Goal: Information Seeking & Learning: Learn about a topic

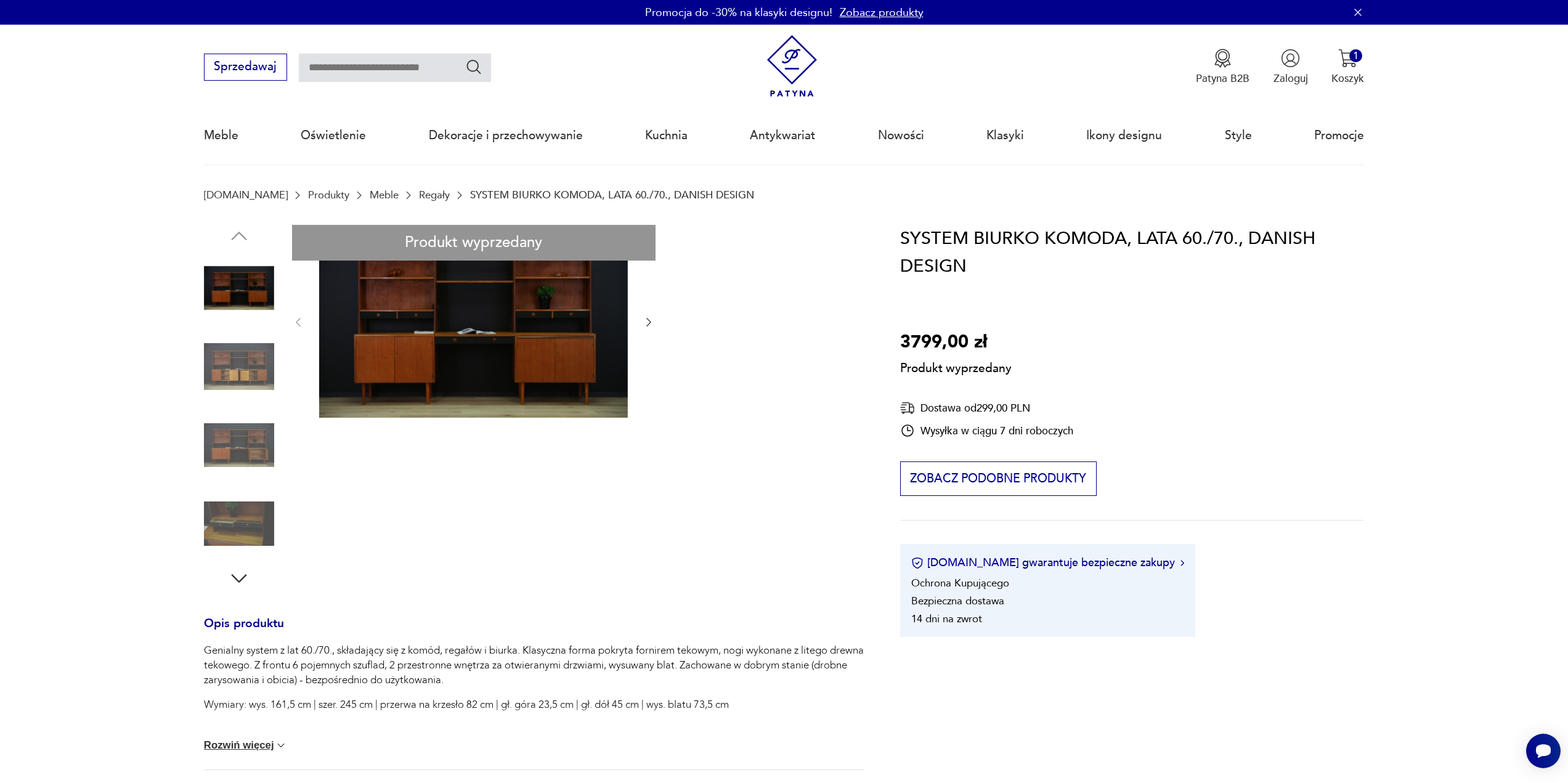
click at [376, 53] on input "text" at bounding box center [394, 67] width 192 height 28
click at [1346, 53] on img "button" at bounding box center [1348, 58] width 19 height 19
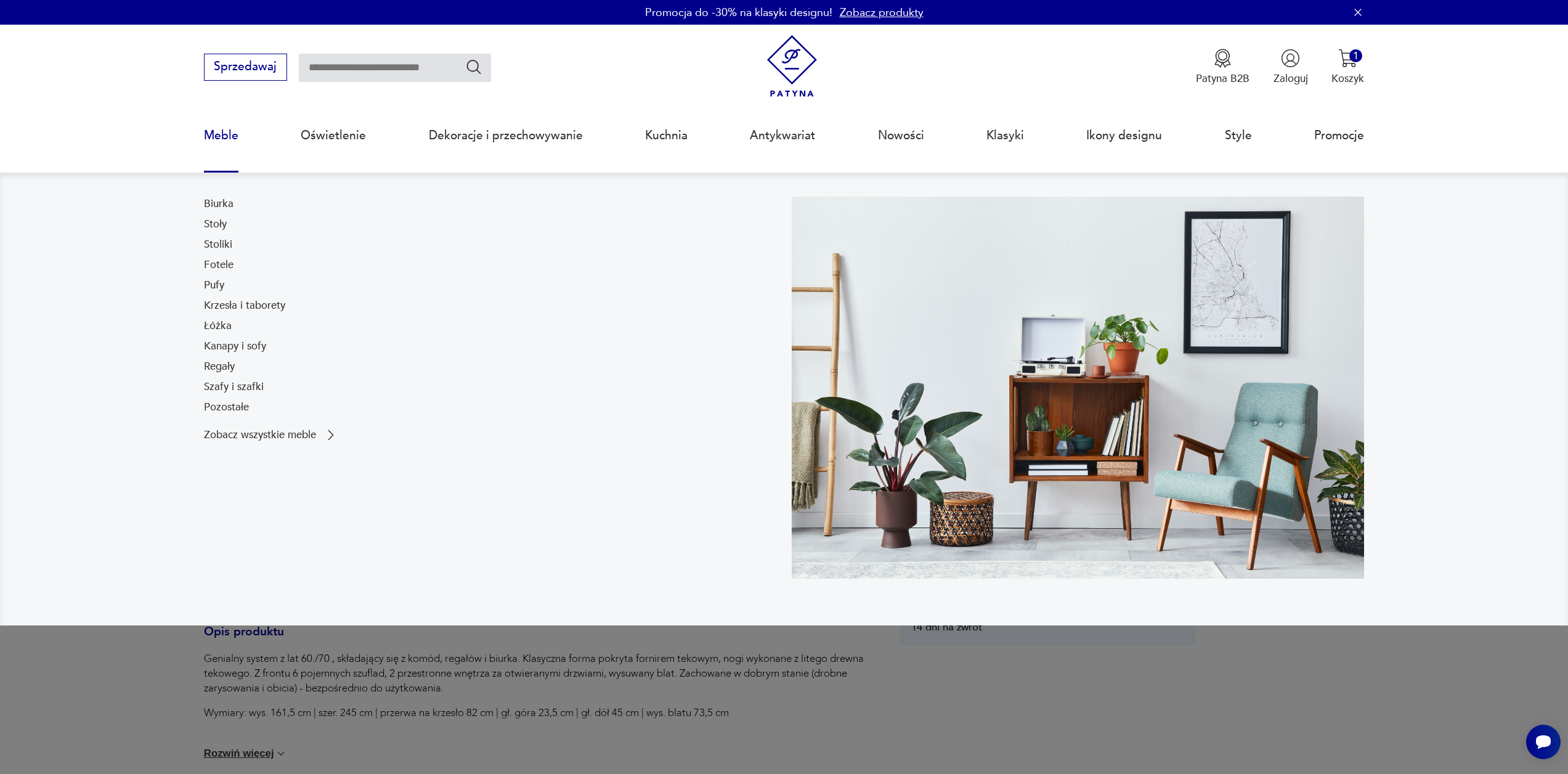
click at [220, 143] on link "Meble" at bounding box center [221, 135] width 35 height 57
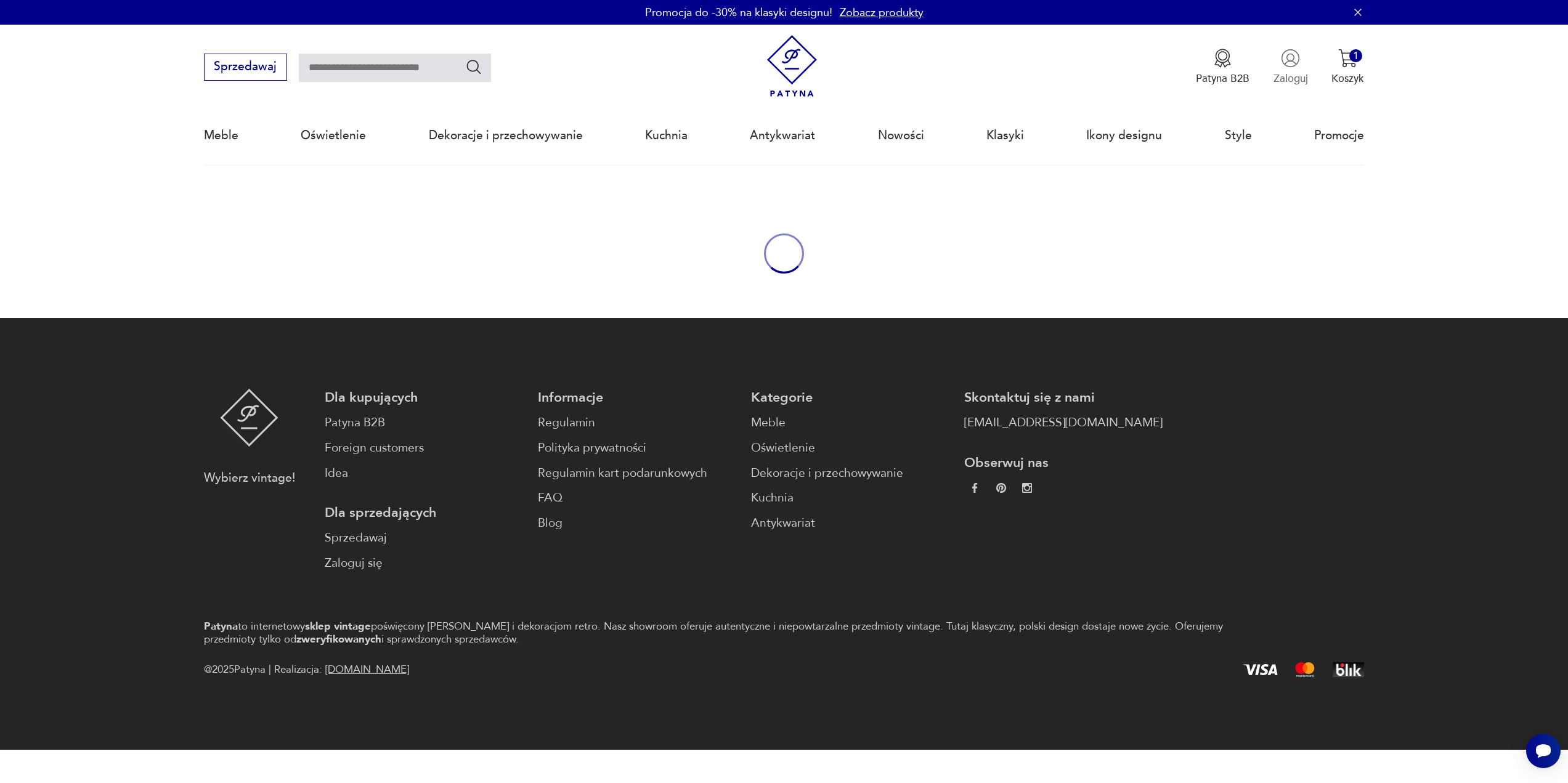
scroll to position [40, 0]
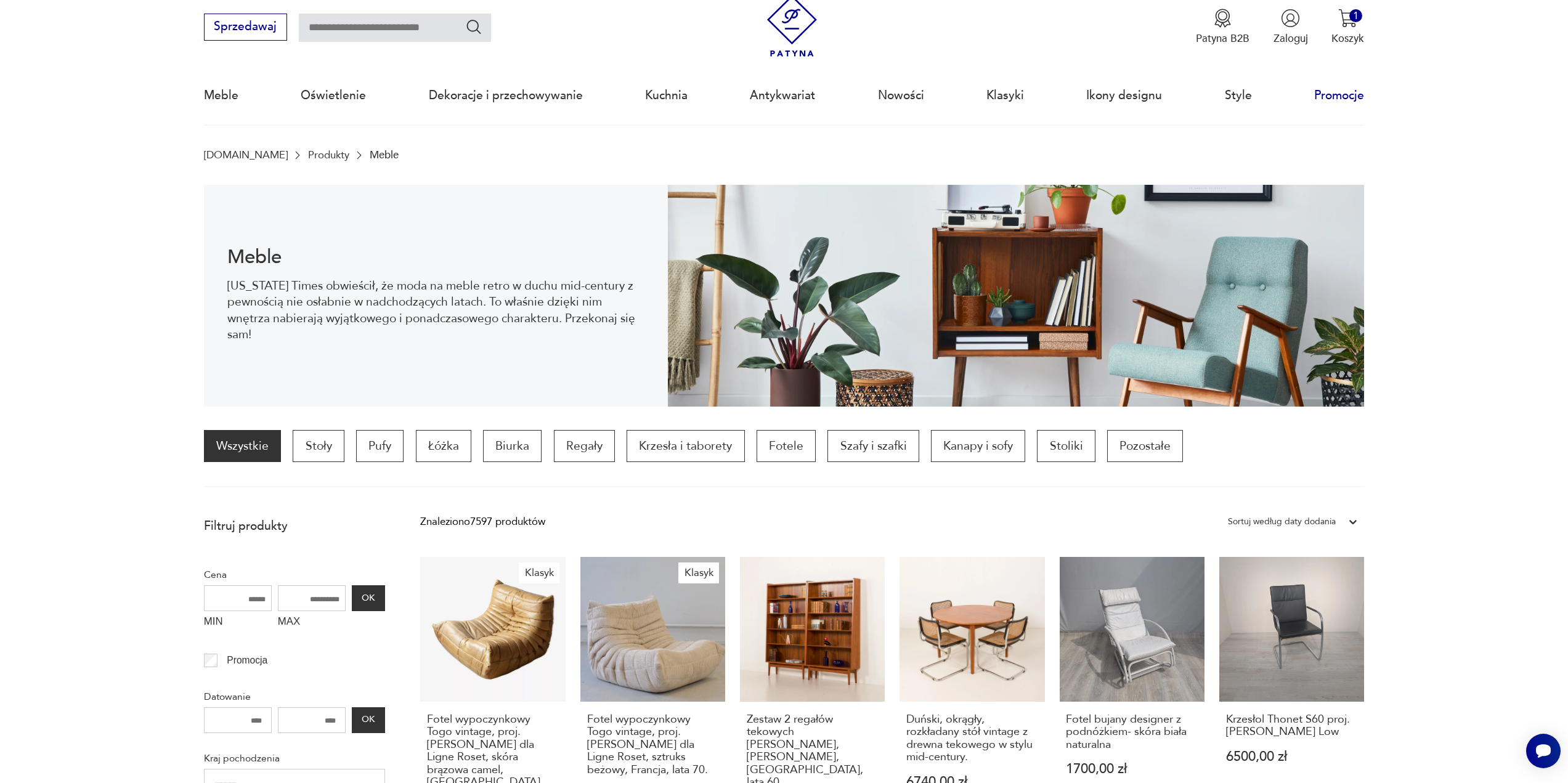
click at [1339, 98] on link "Promocje" at bounding box center [1339, 95] width 50 height 57
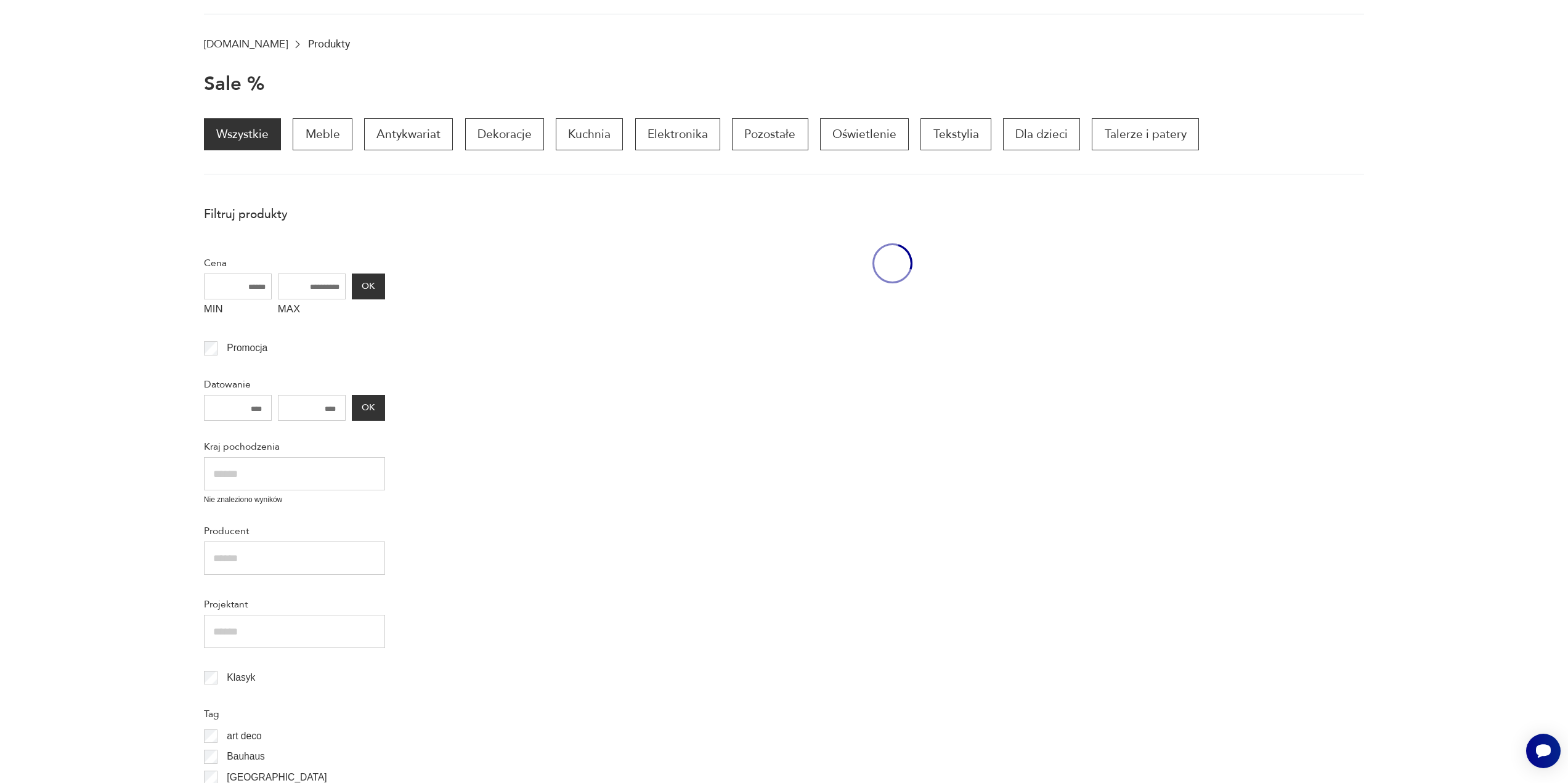
scroll to position [165, 0]
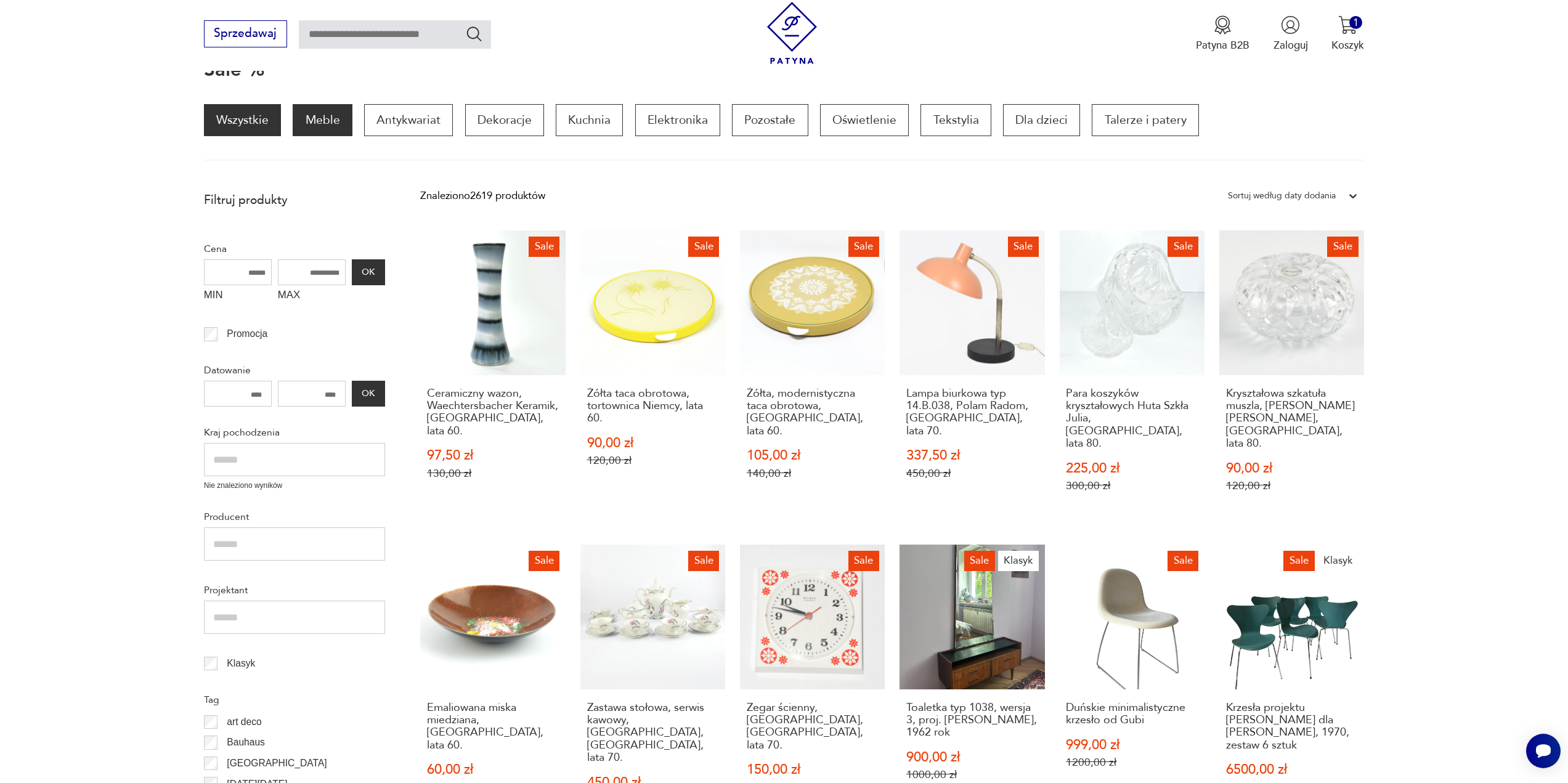
click at [323, 134] on p "Meble" at bounding box center [322, 120] width 59 height 32
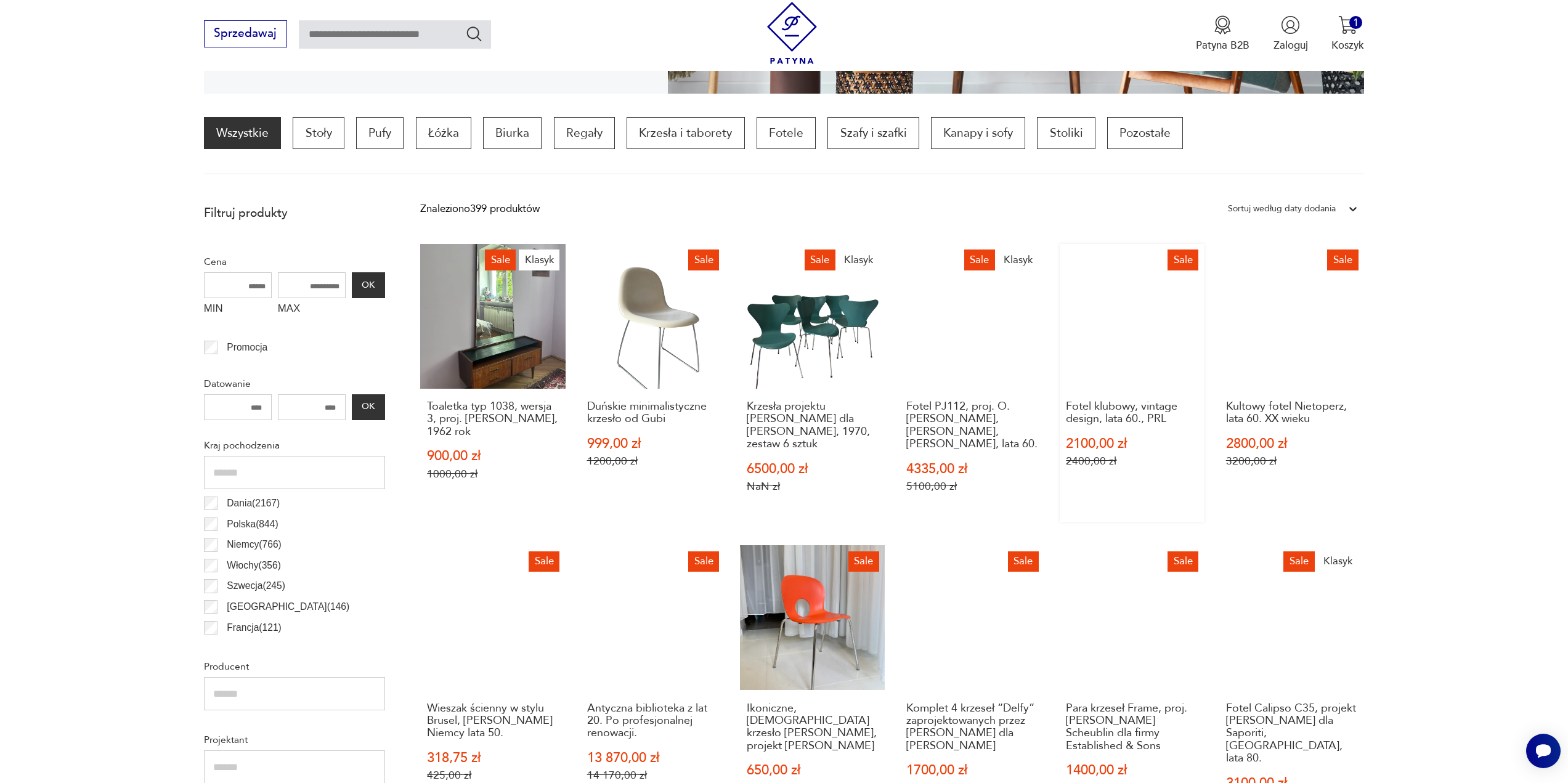
scroll to position [376, 0]
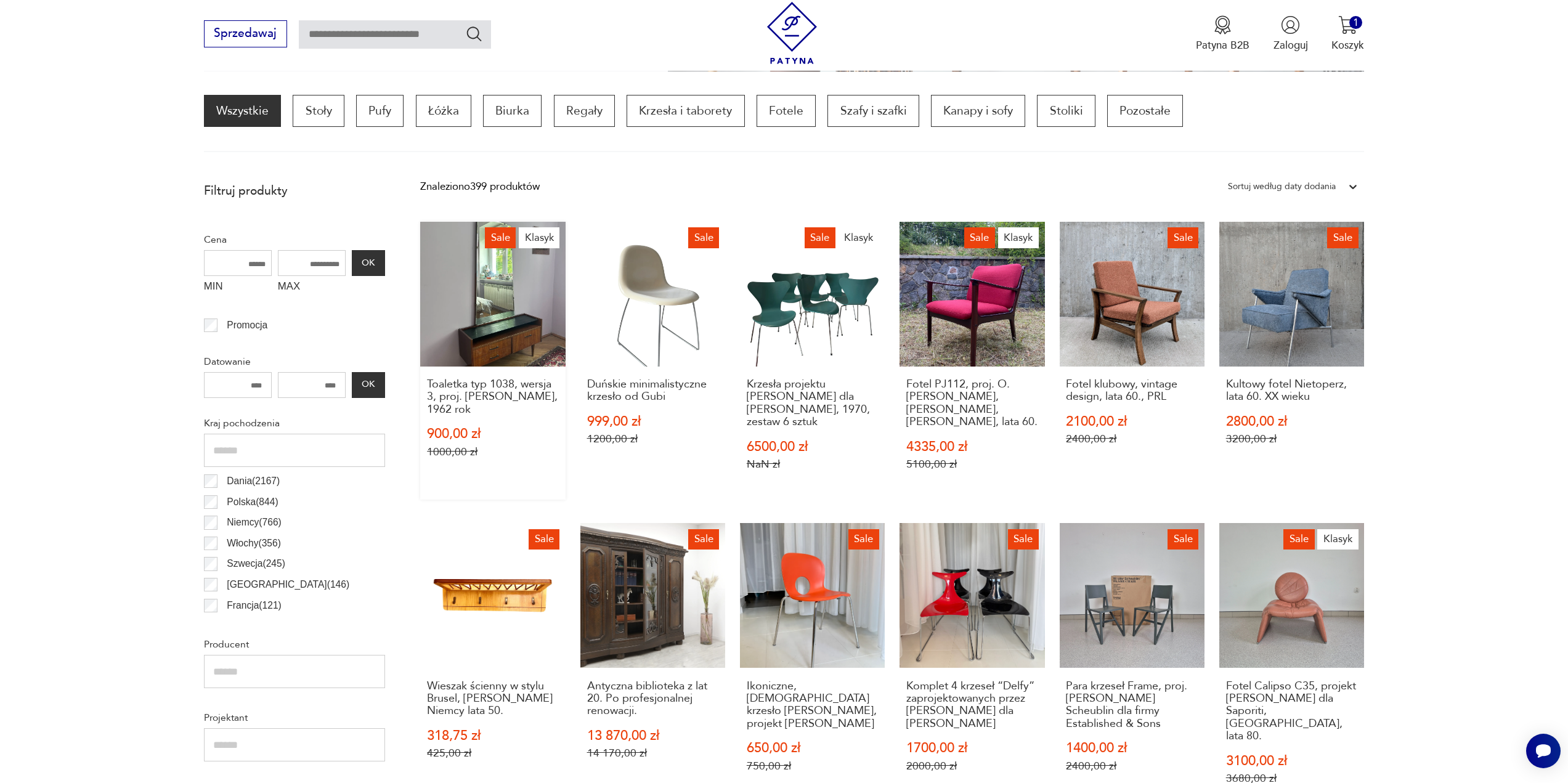
drag, startPoint x: 481, startPoint y: 307, endPoint x: 471, endPoint y: 325, distance: 20.6
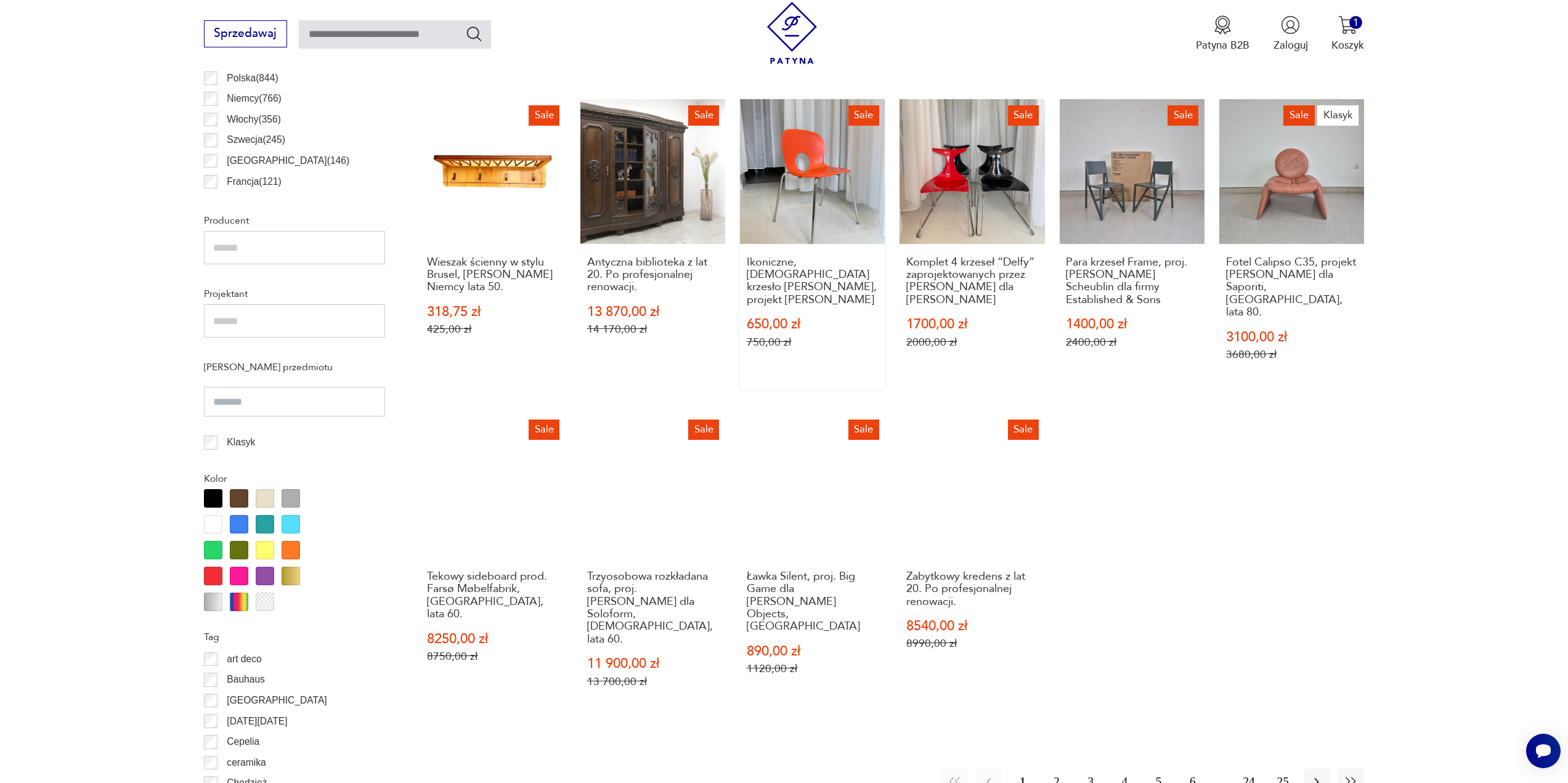
scroll to position [806, 0]
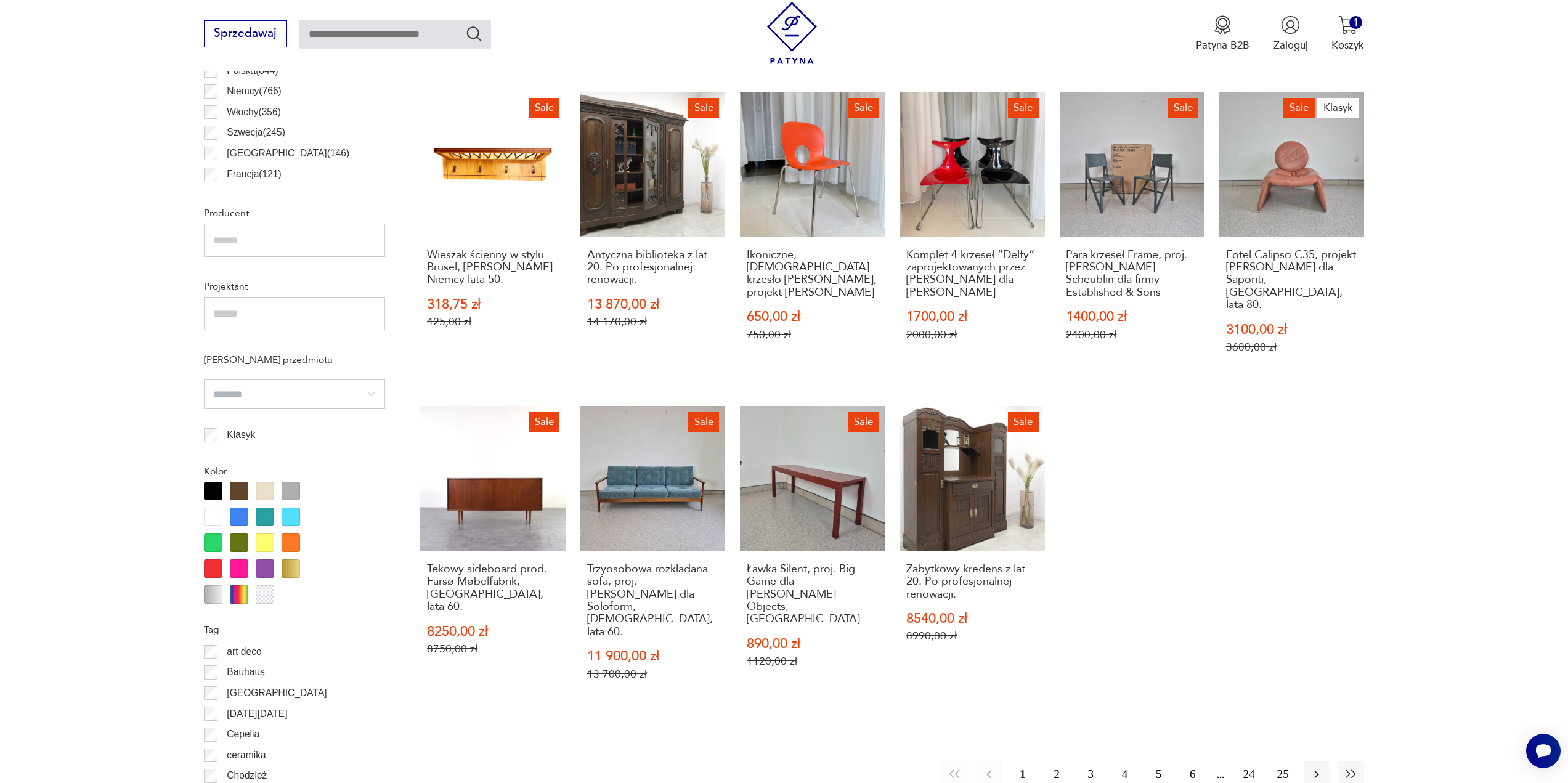
click at [1056, 761] on button "2" at bounding box center [1056, 774] width 27 height 27
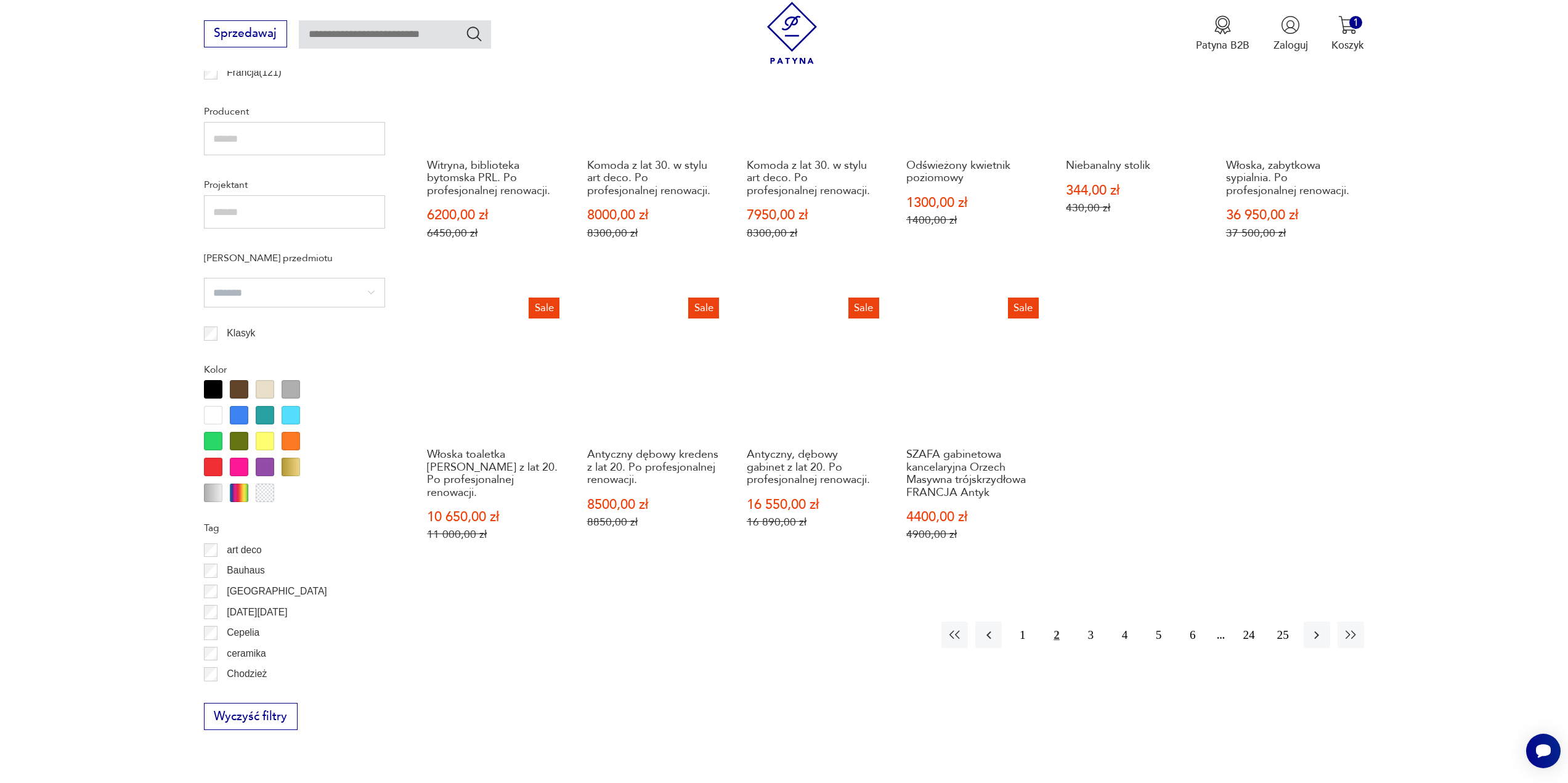
scroll to position [921, 0]
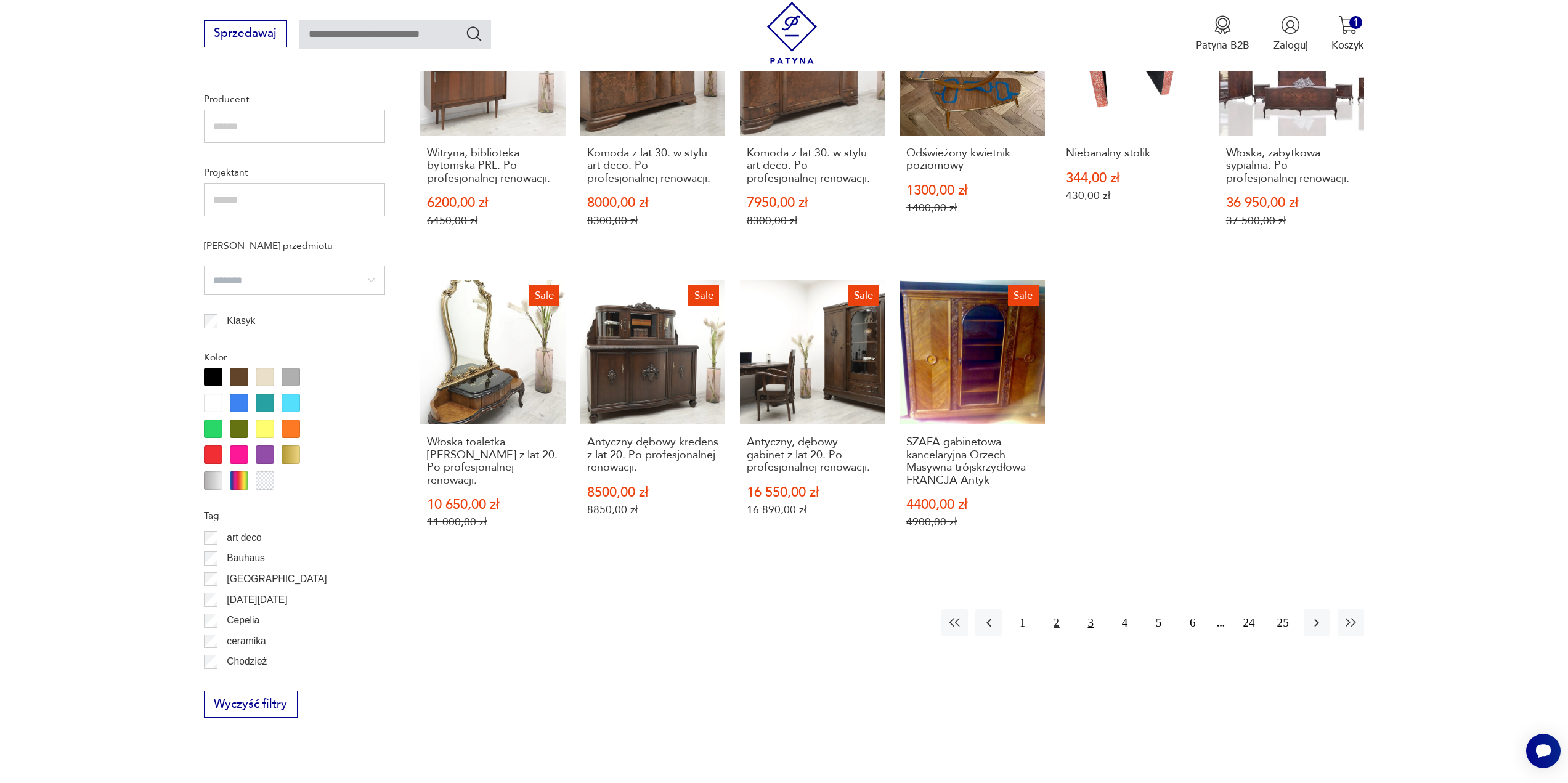
click at [1094, 628] on button "3" at bounding box center [1091, 623] width 27 height 27
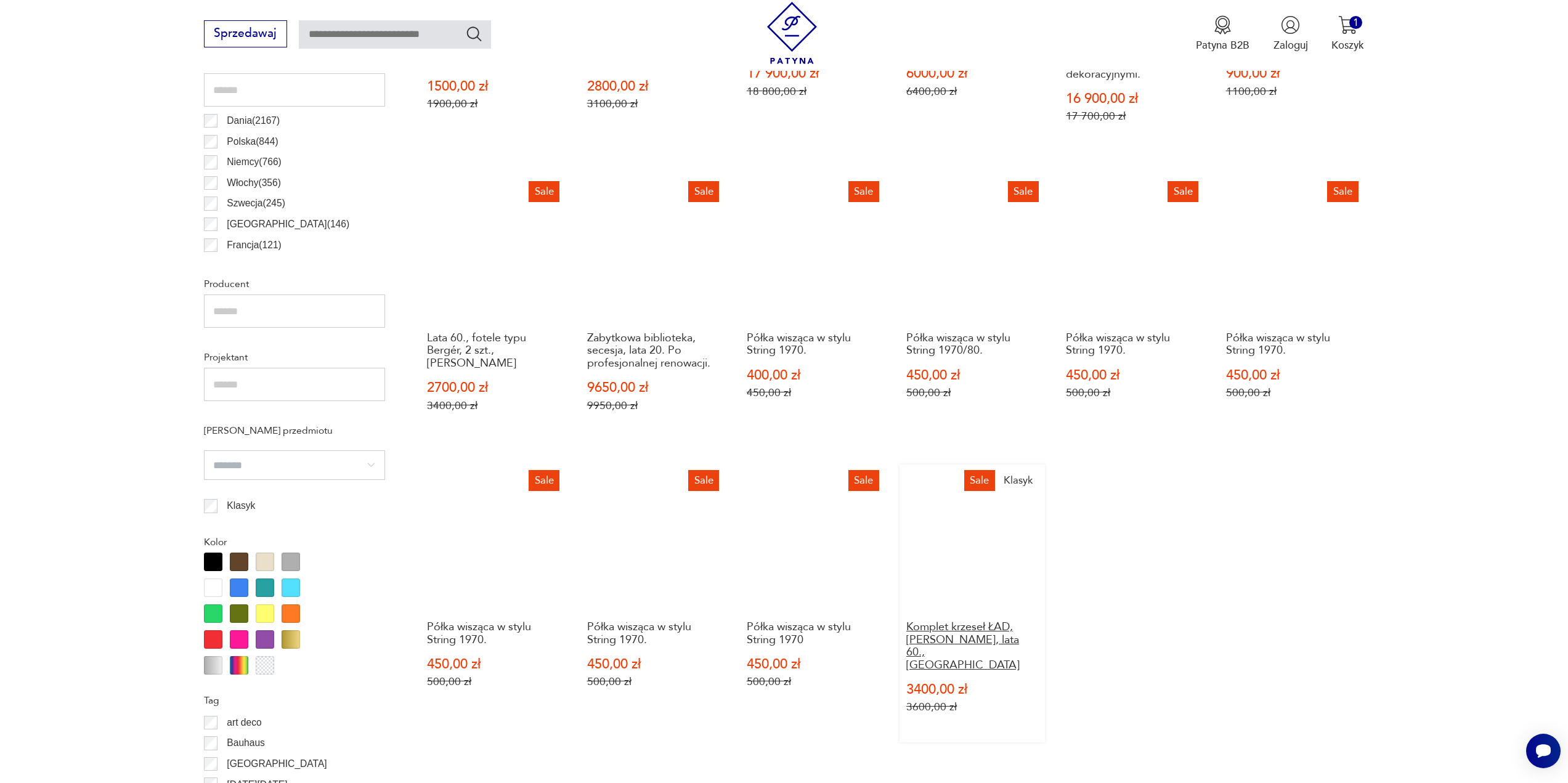
scroll to position [797, 0]
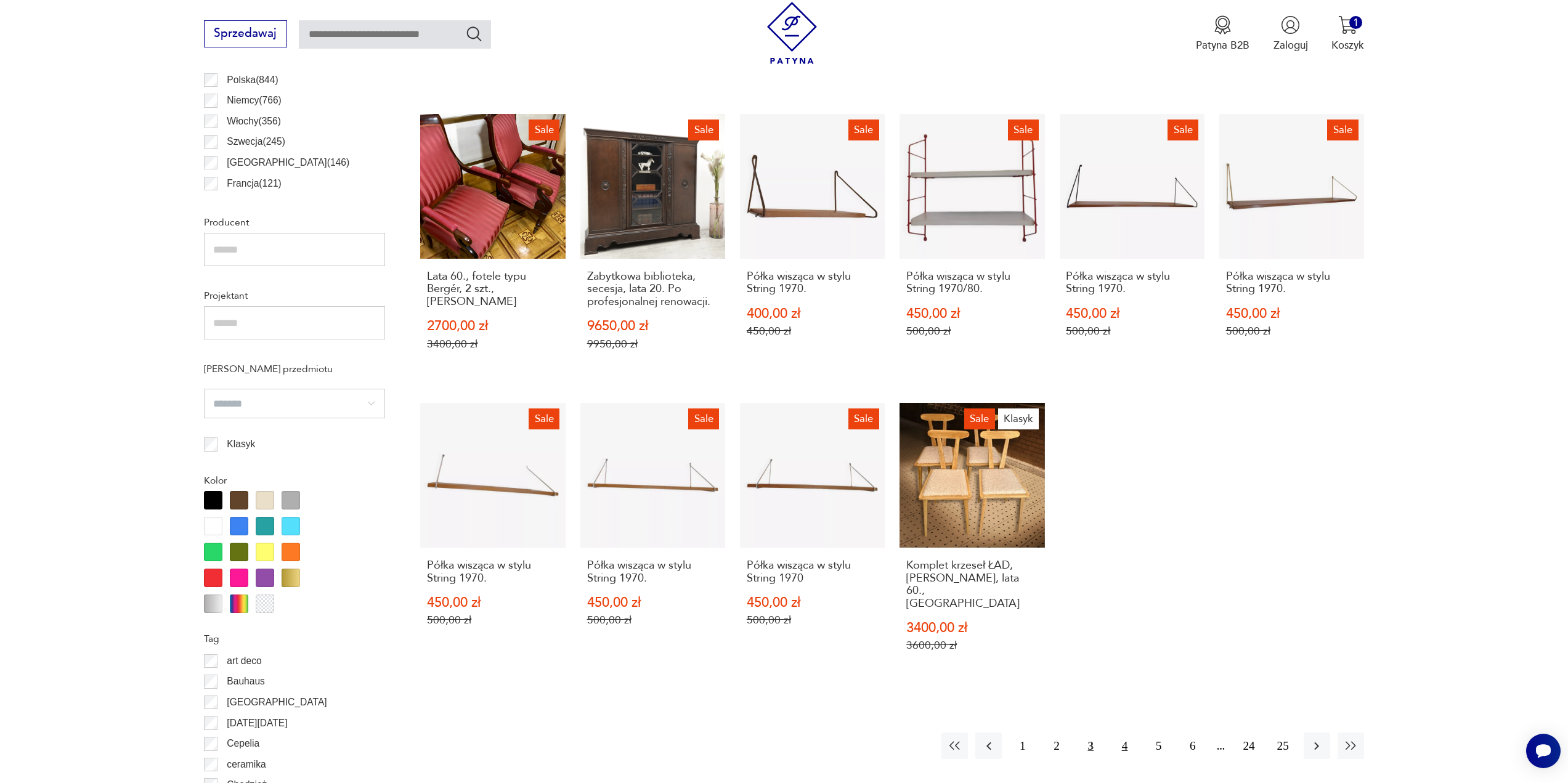
click at [1128, 733] on button "4" at bounding box center [1125, 746] width 27 height 27
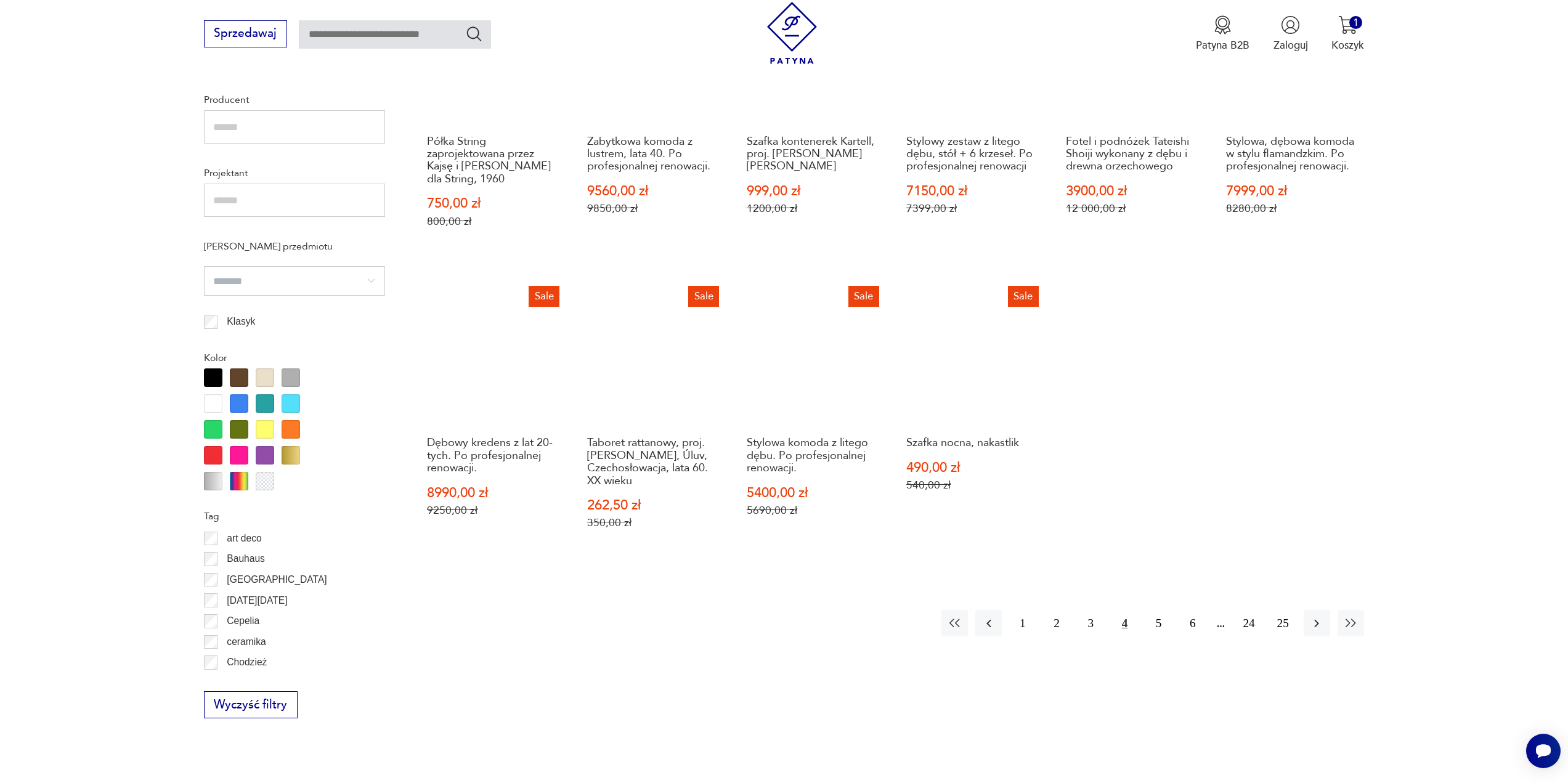
scroll to position [921, 0]
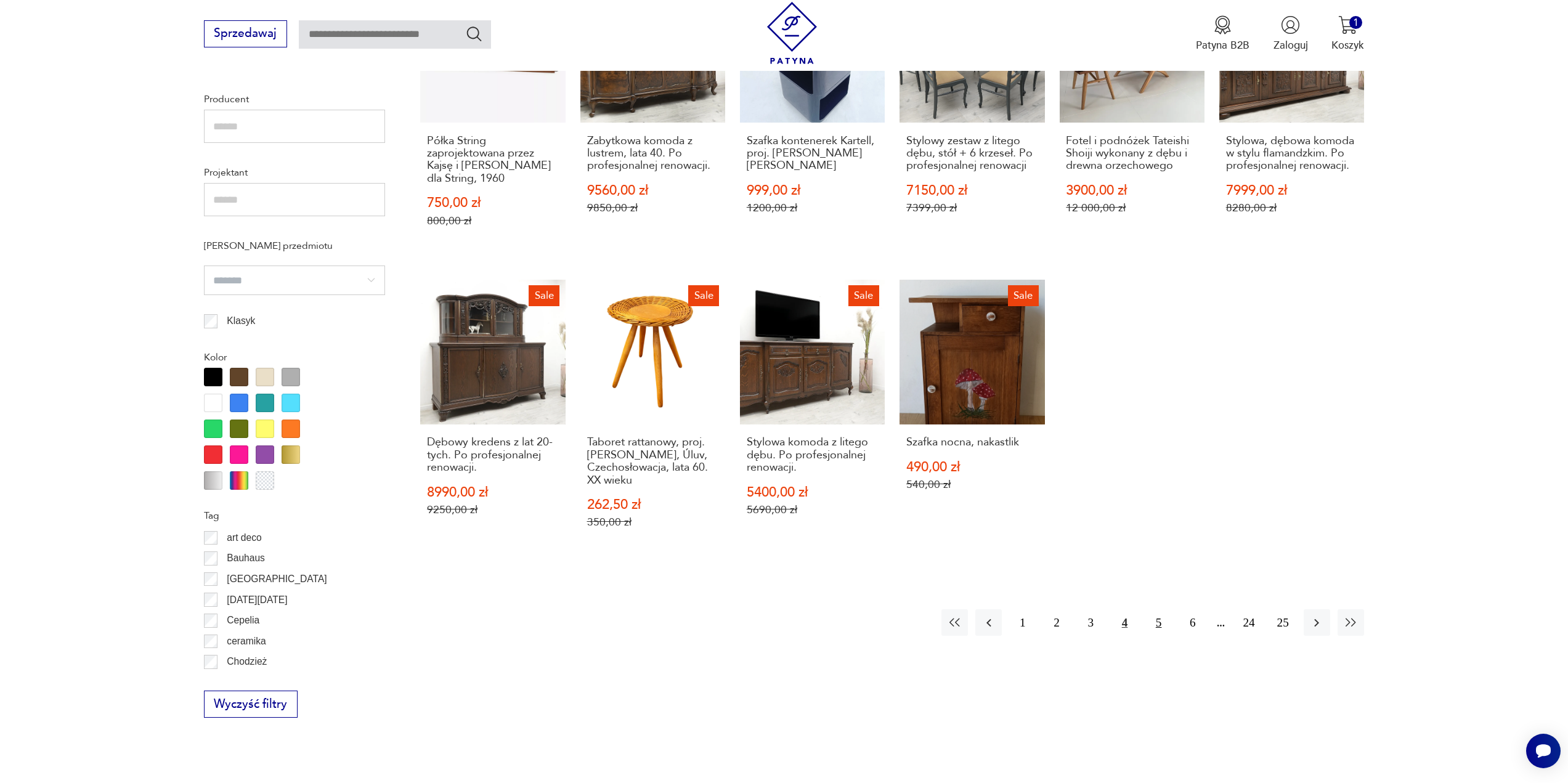
click at [1156, 630] on button "5" at bounding box center [1159, 623] width 27 height 27
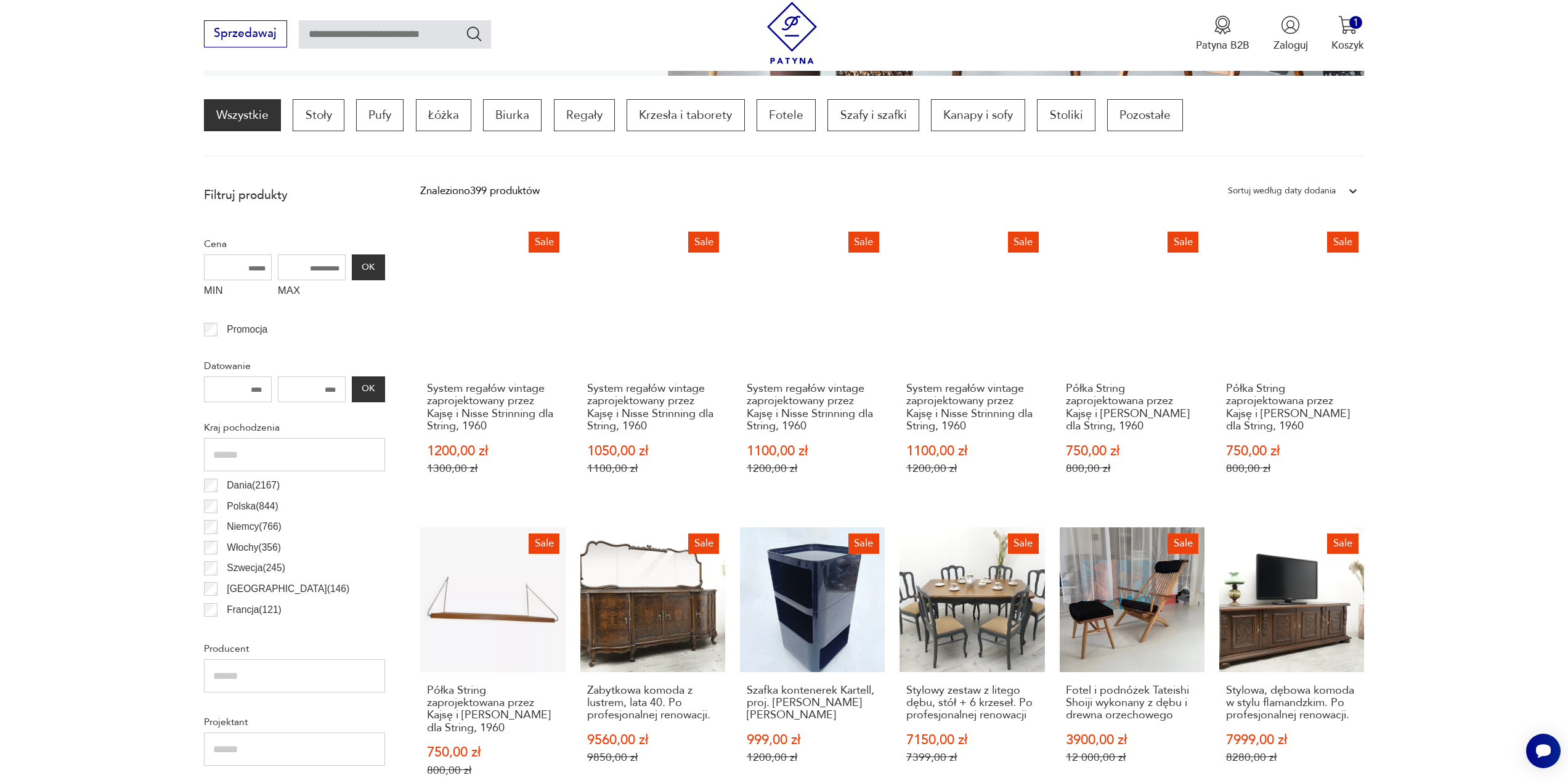
scroll to position [366, 0]
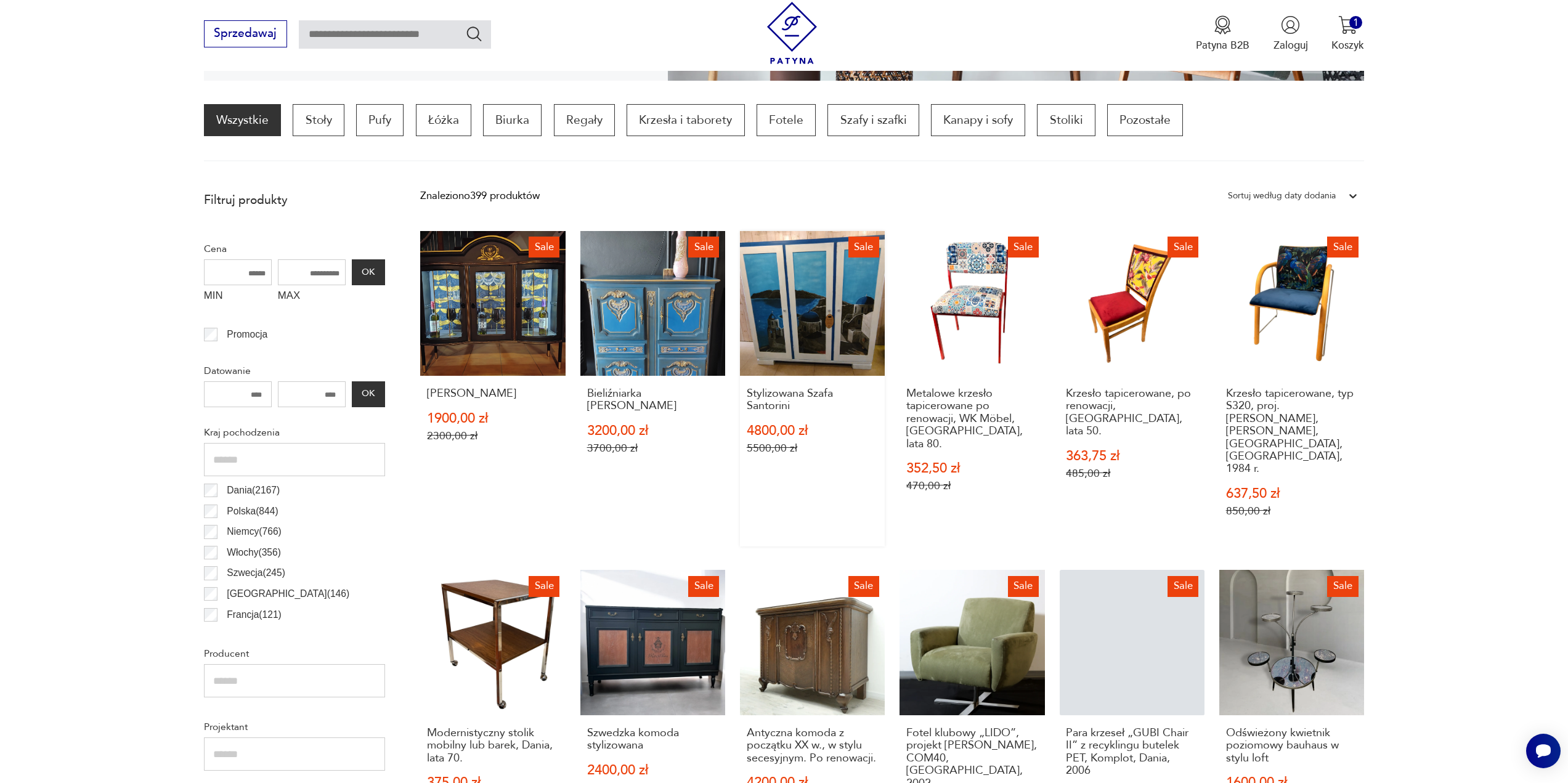
drag, startPoint x: 783, startPoint y: 361, endPoint x: 782, endPoint y: 353, distance: 8.1
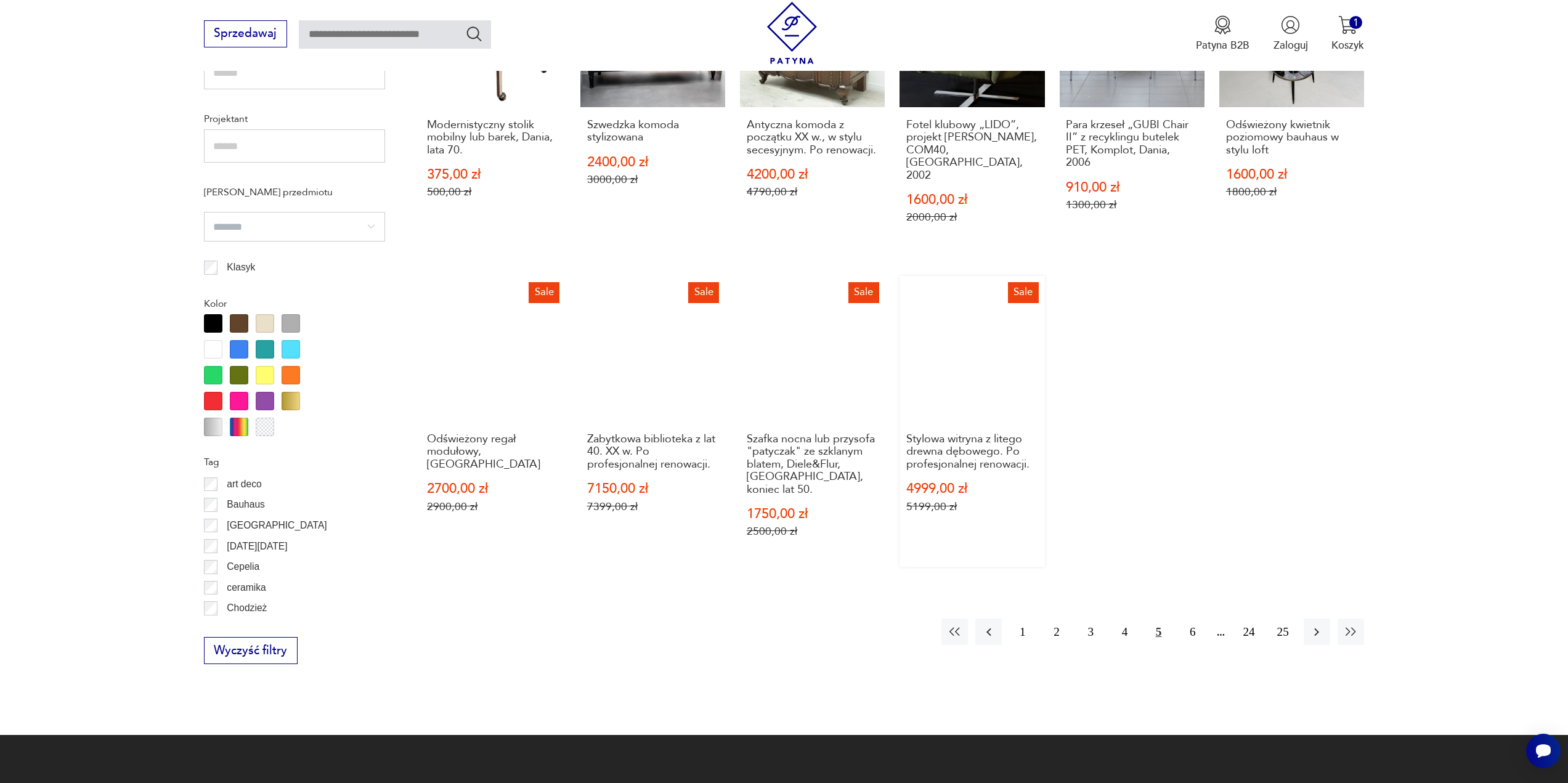
scroll to position [982, 0]
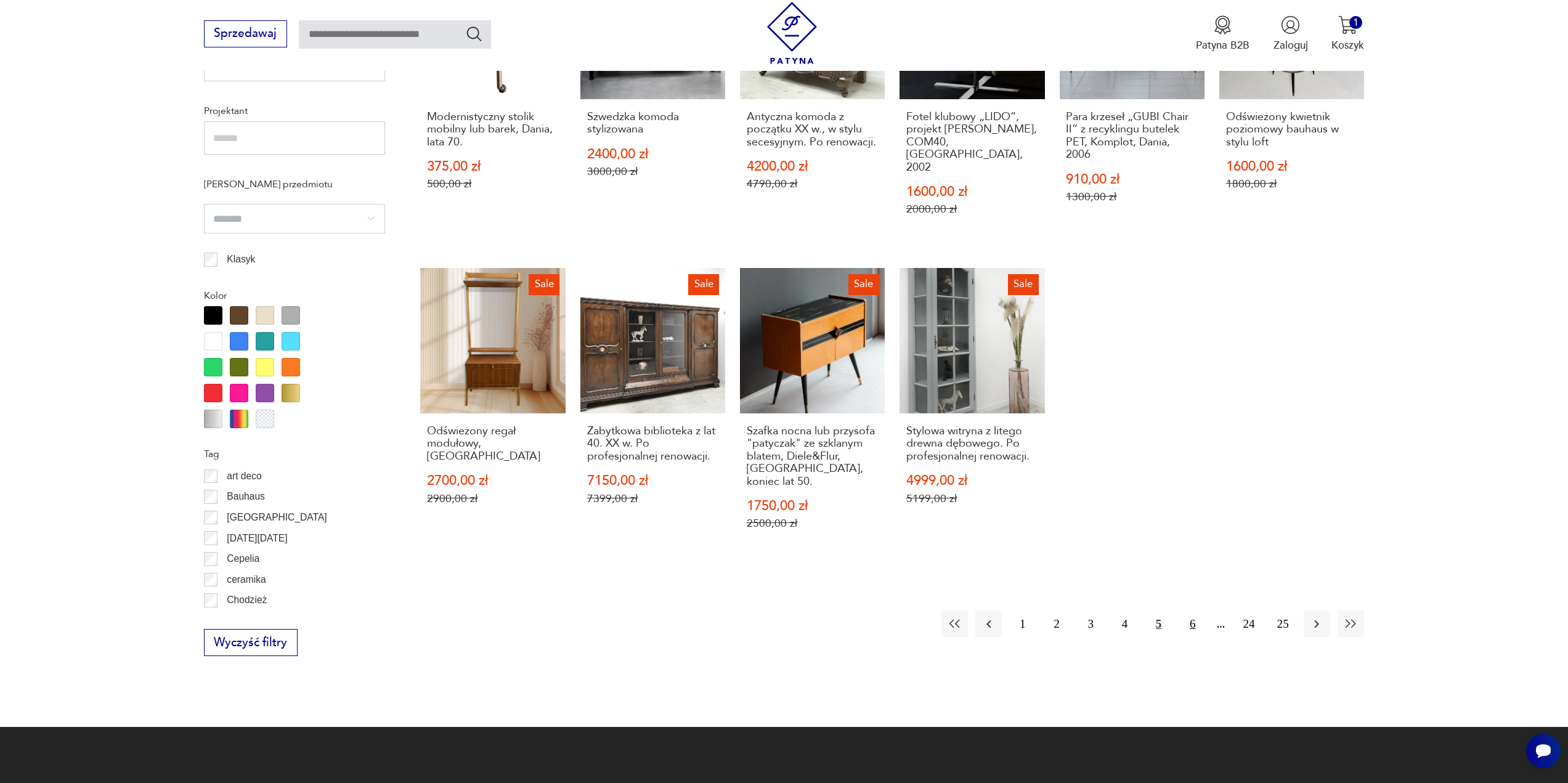
click at [1198, 611] on button "6" at bounding box center [1192, 624] width 27 height 27
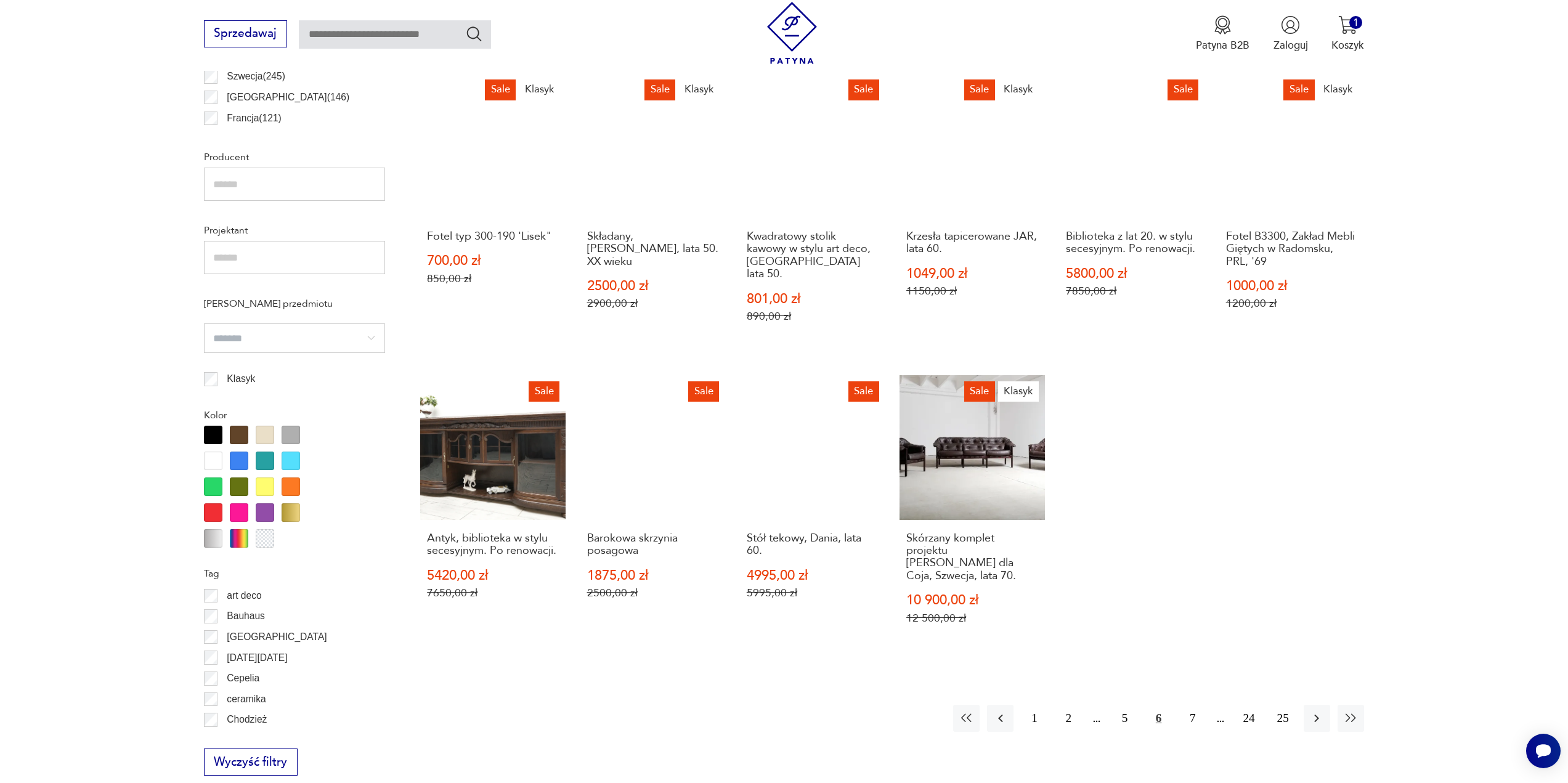
scroll to position [921, 0]
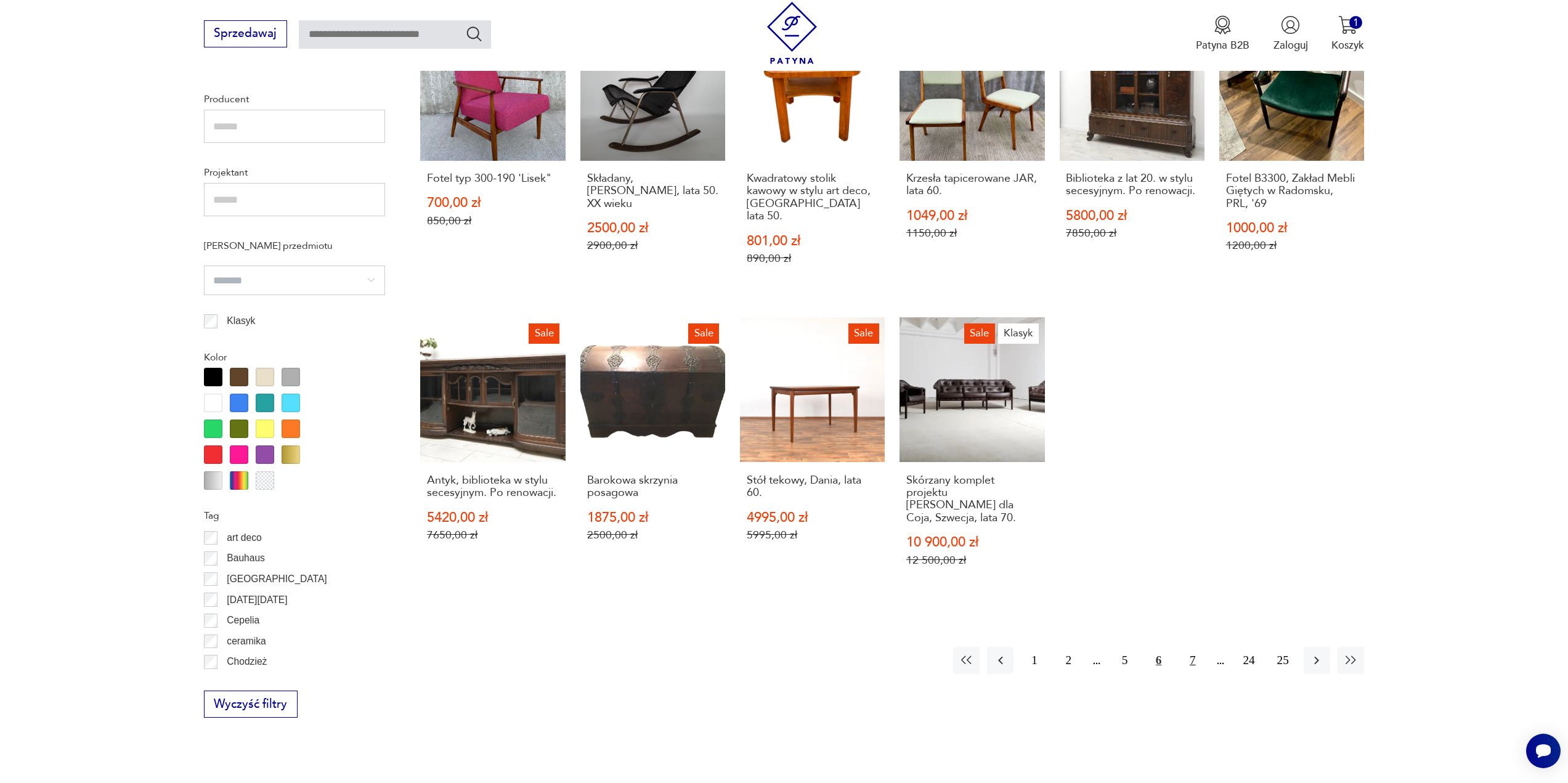
click at [1189, 647] on button "7" at bounding box center [1192, 660] width 27 height 27
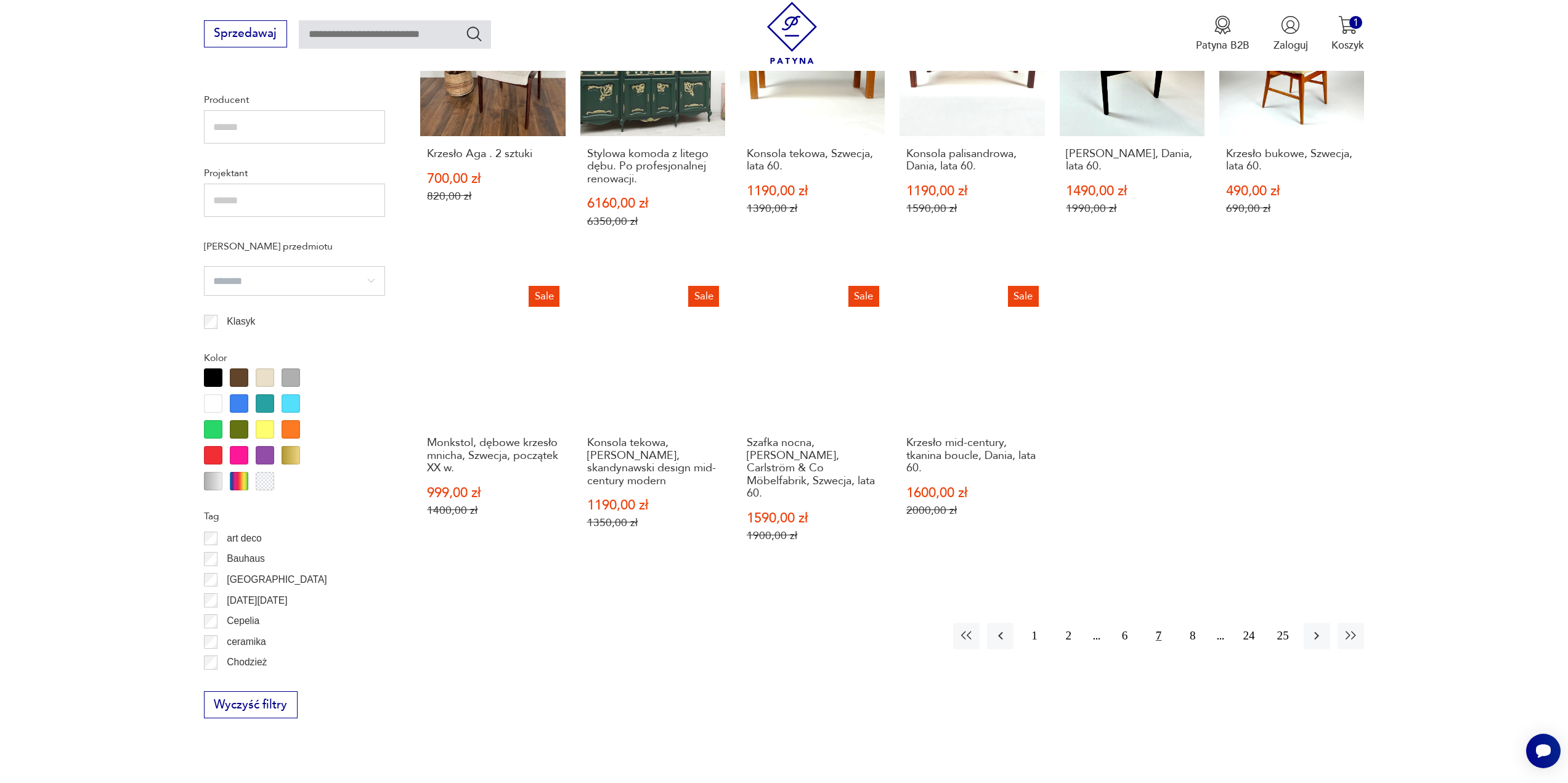
scroll to position [921, 0]
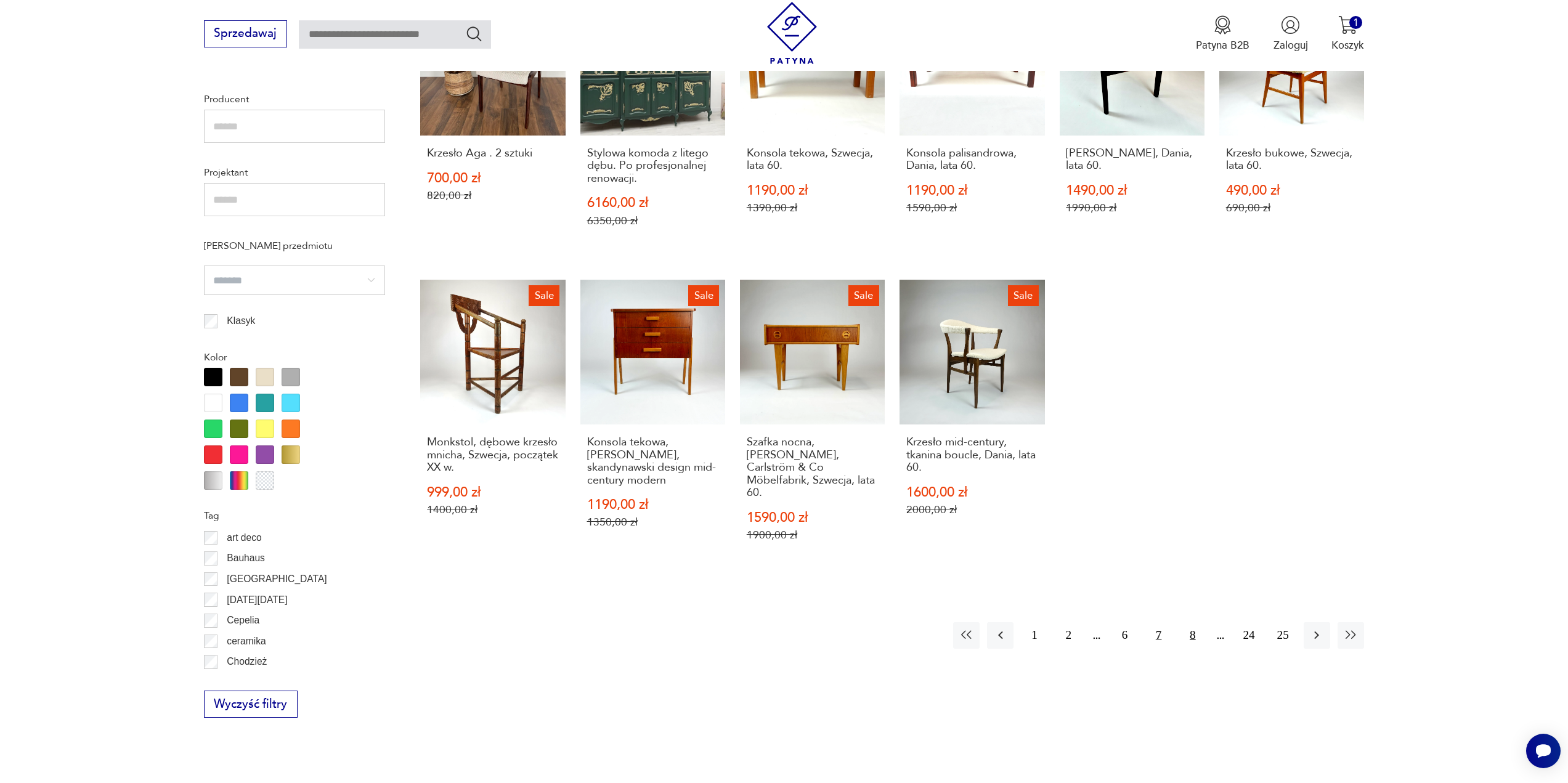
click at [1188, 623] on button "8" at bounding box center [1192, 636] width 27 height 27
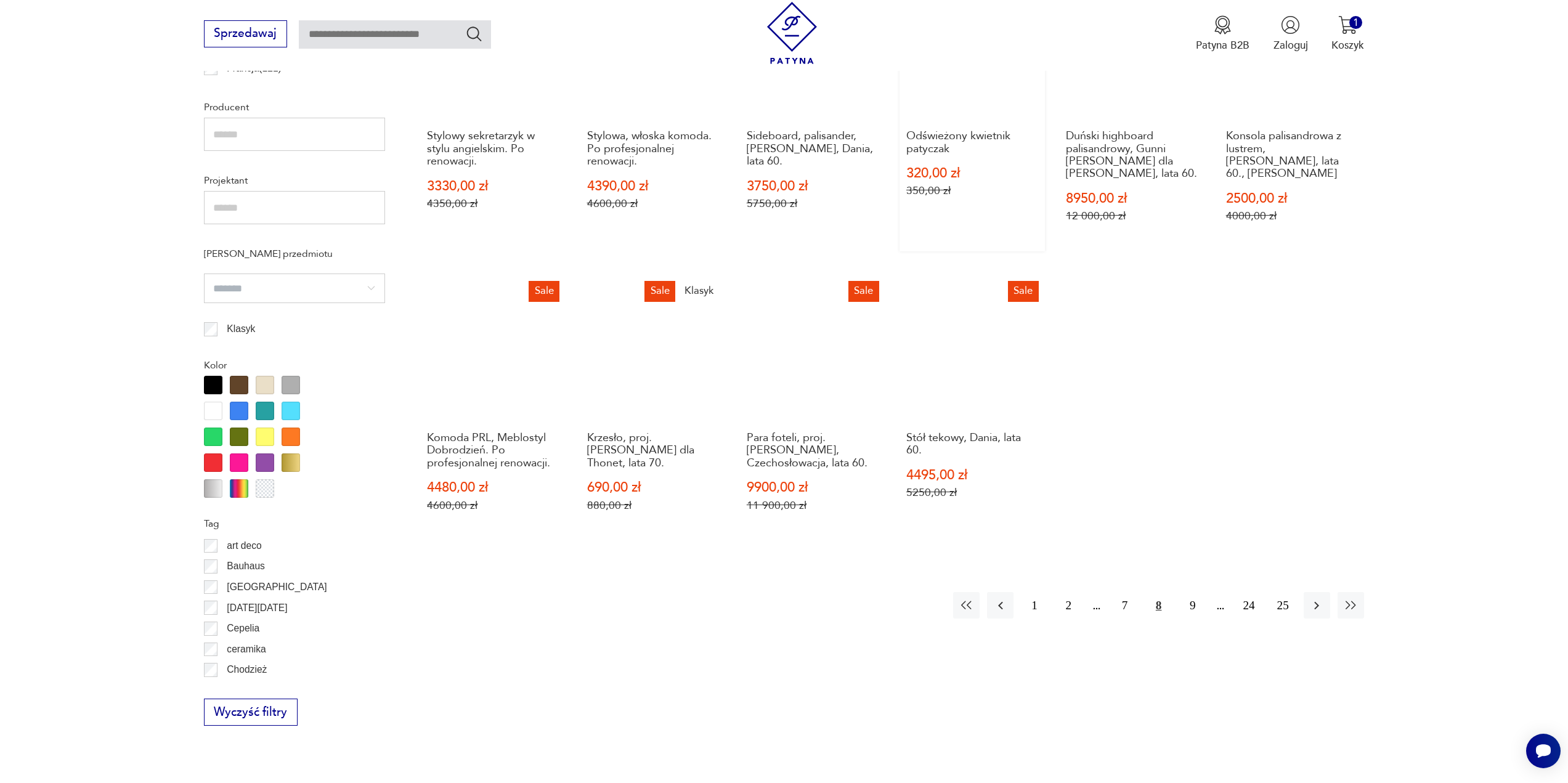
scroll to position [921, 0]
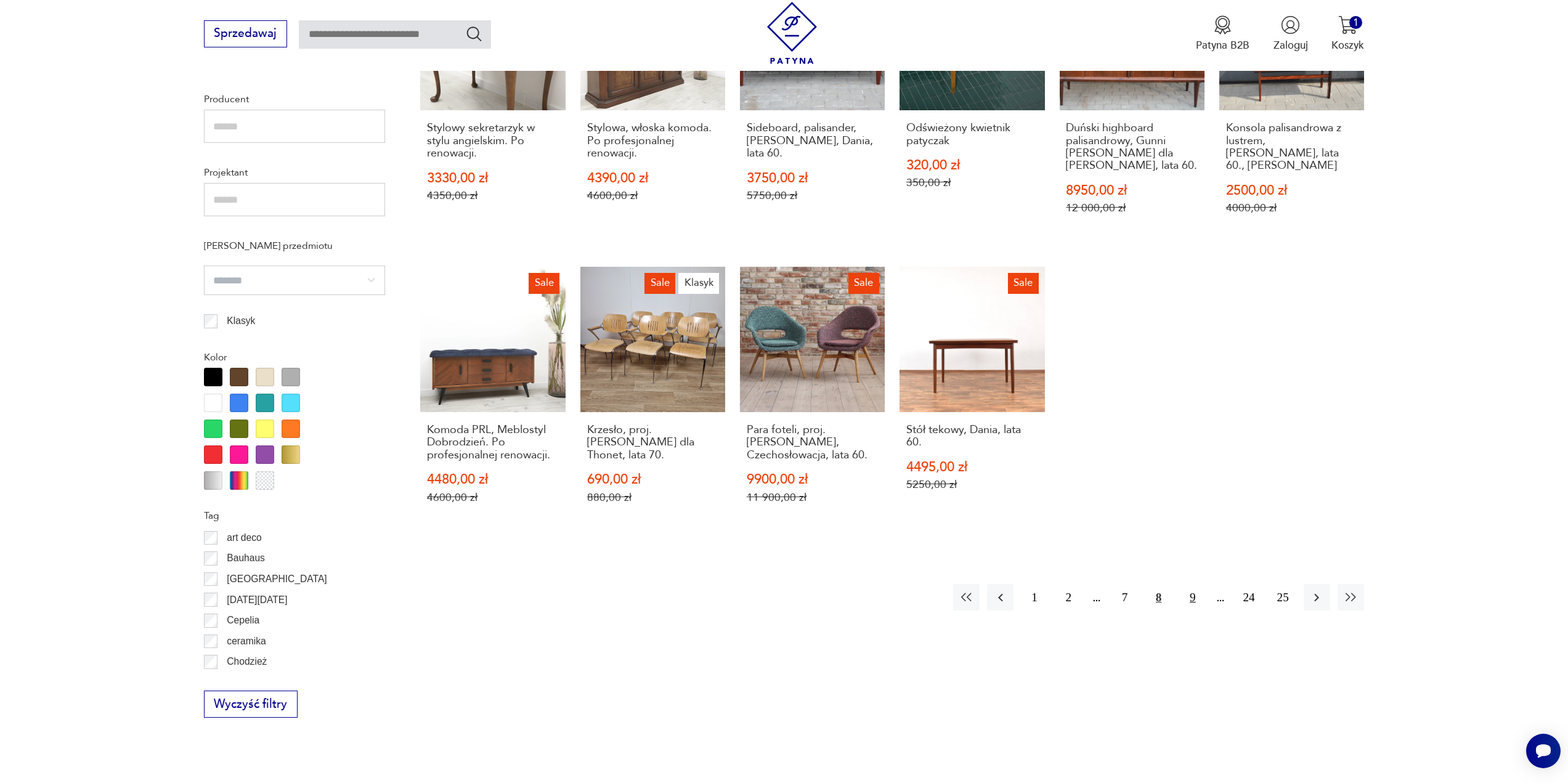
click at [1195, 606] on button "9" at bounding box center [1192, 597] width 27 height 27
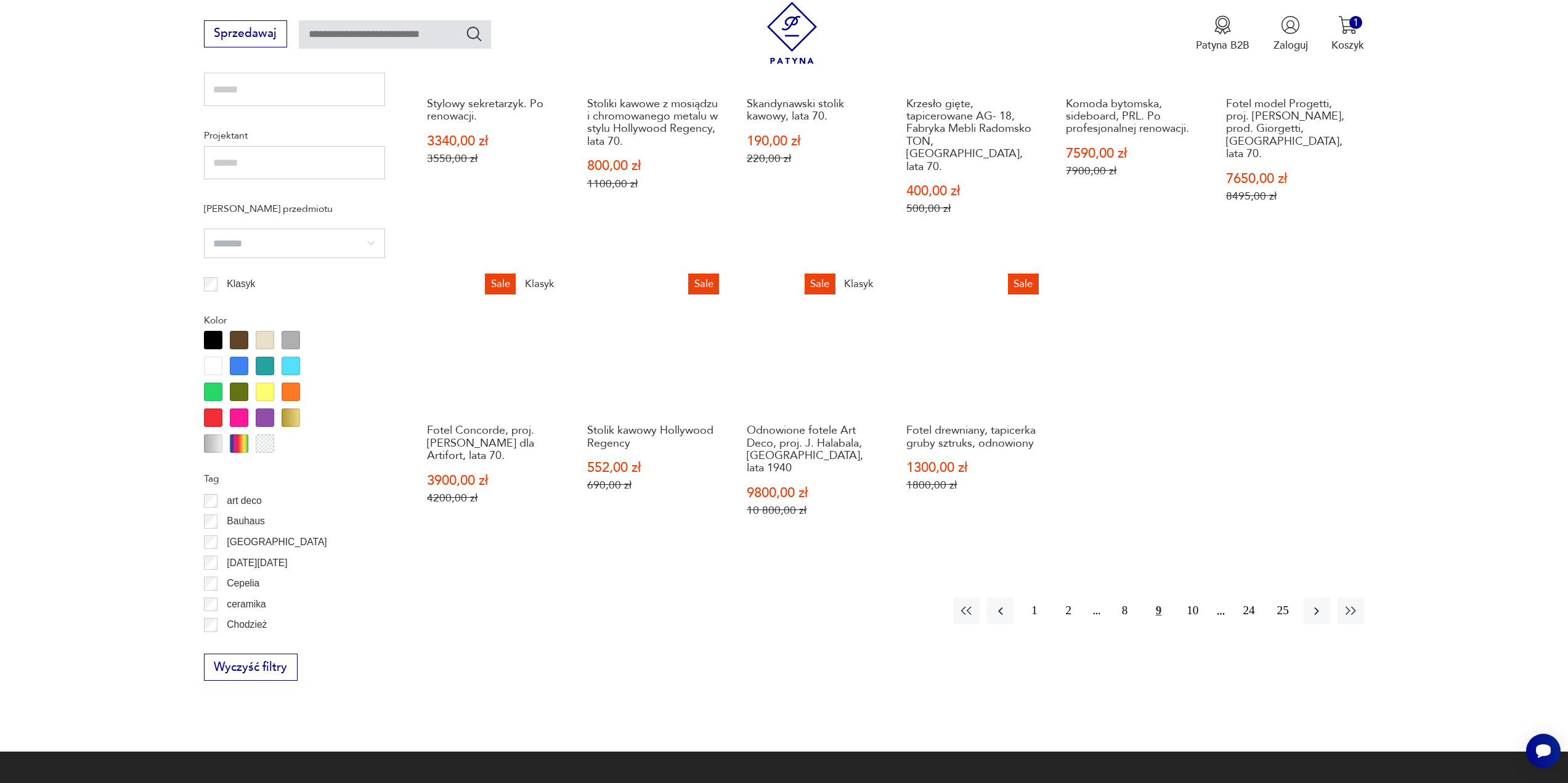
scroll to position [982, 0]
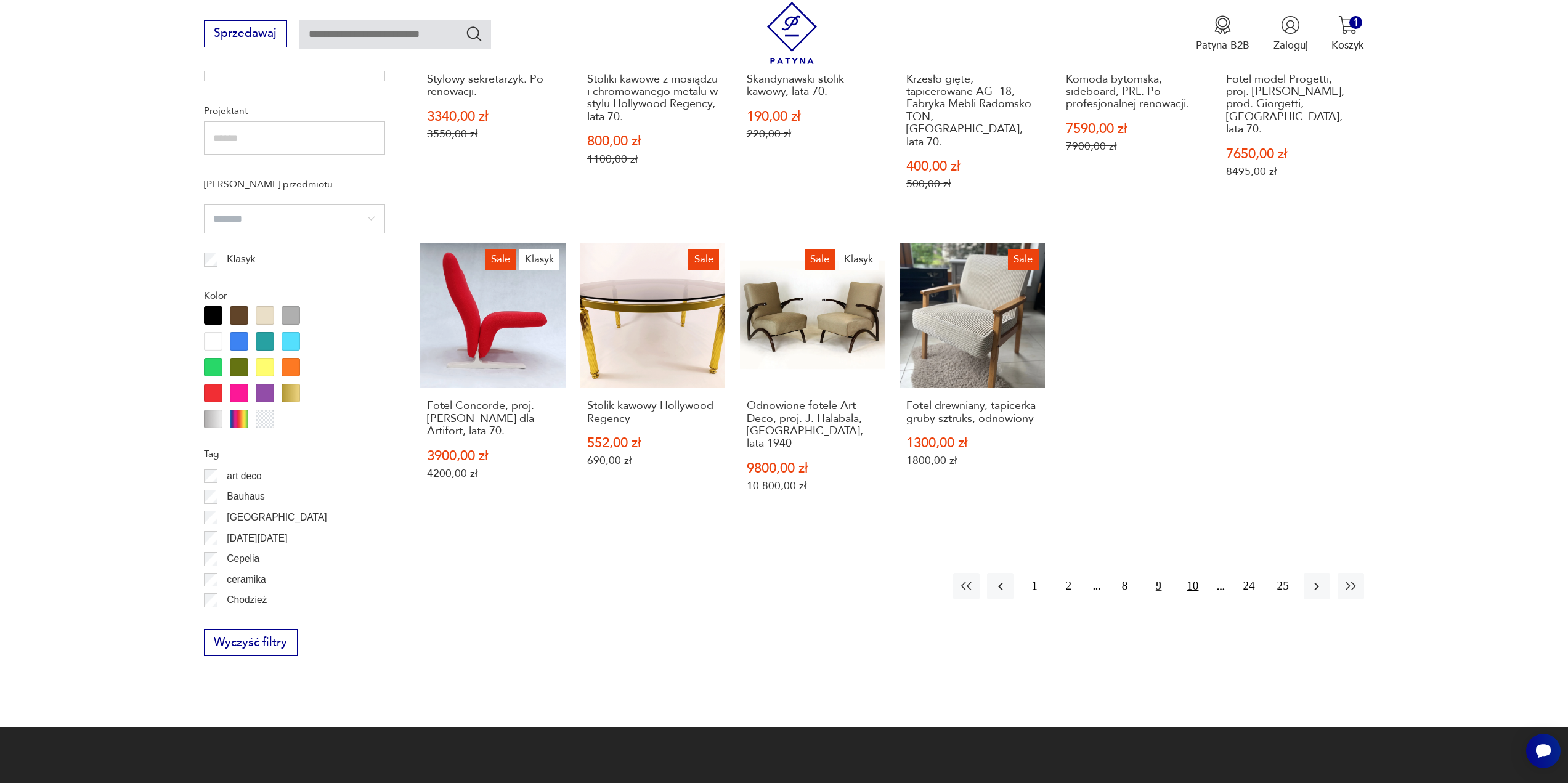
click at [1196, 573] on button "10" at bounding box center [1192, 586] width 27 height 27
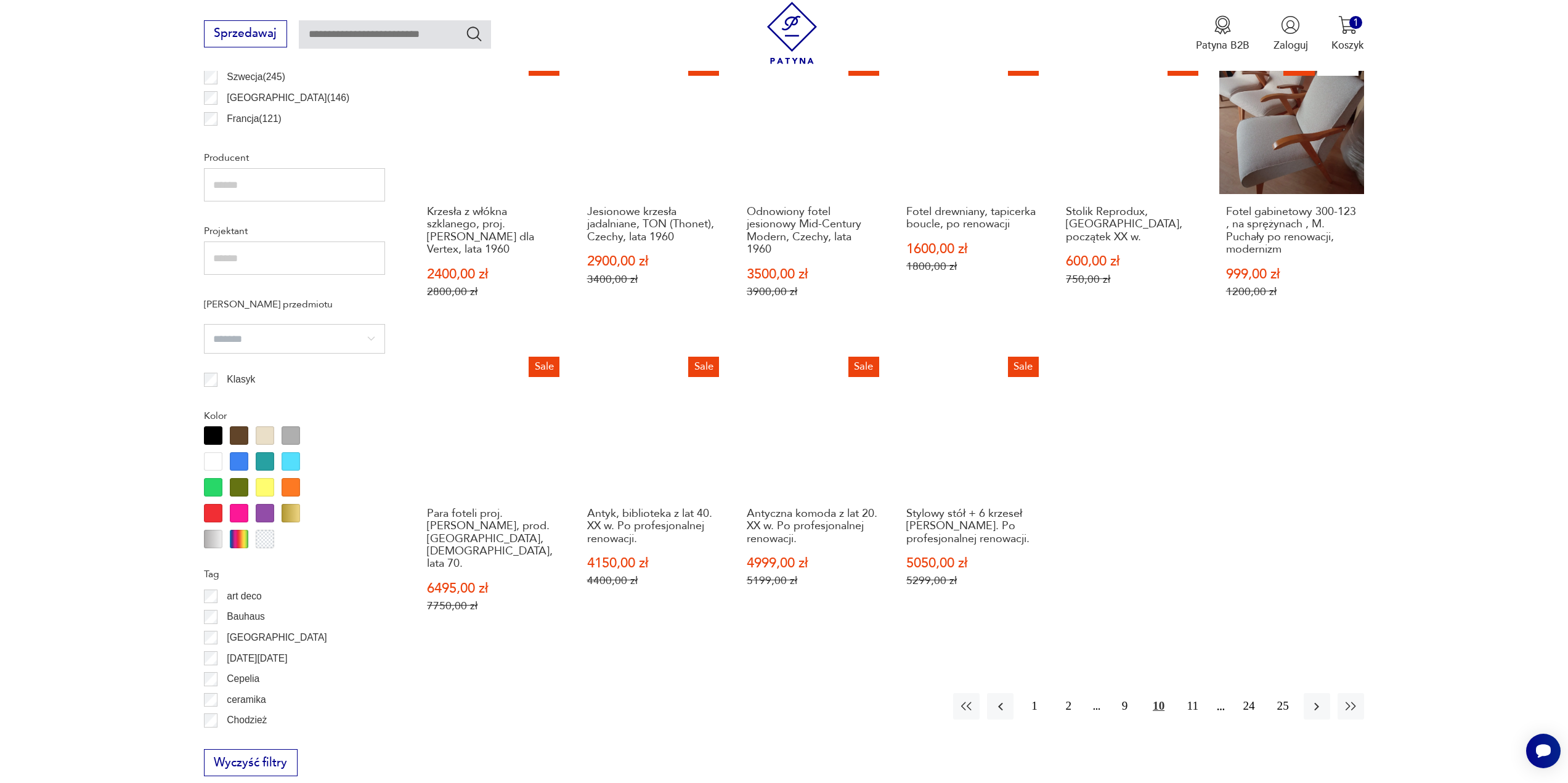
scroll to position [921, 0]
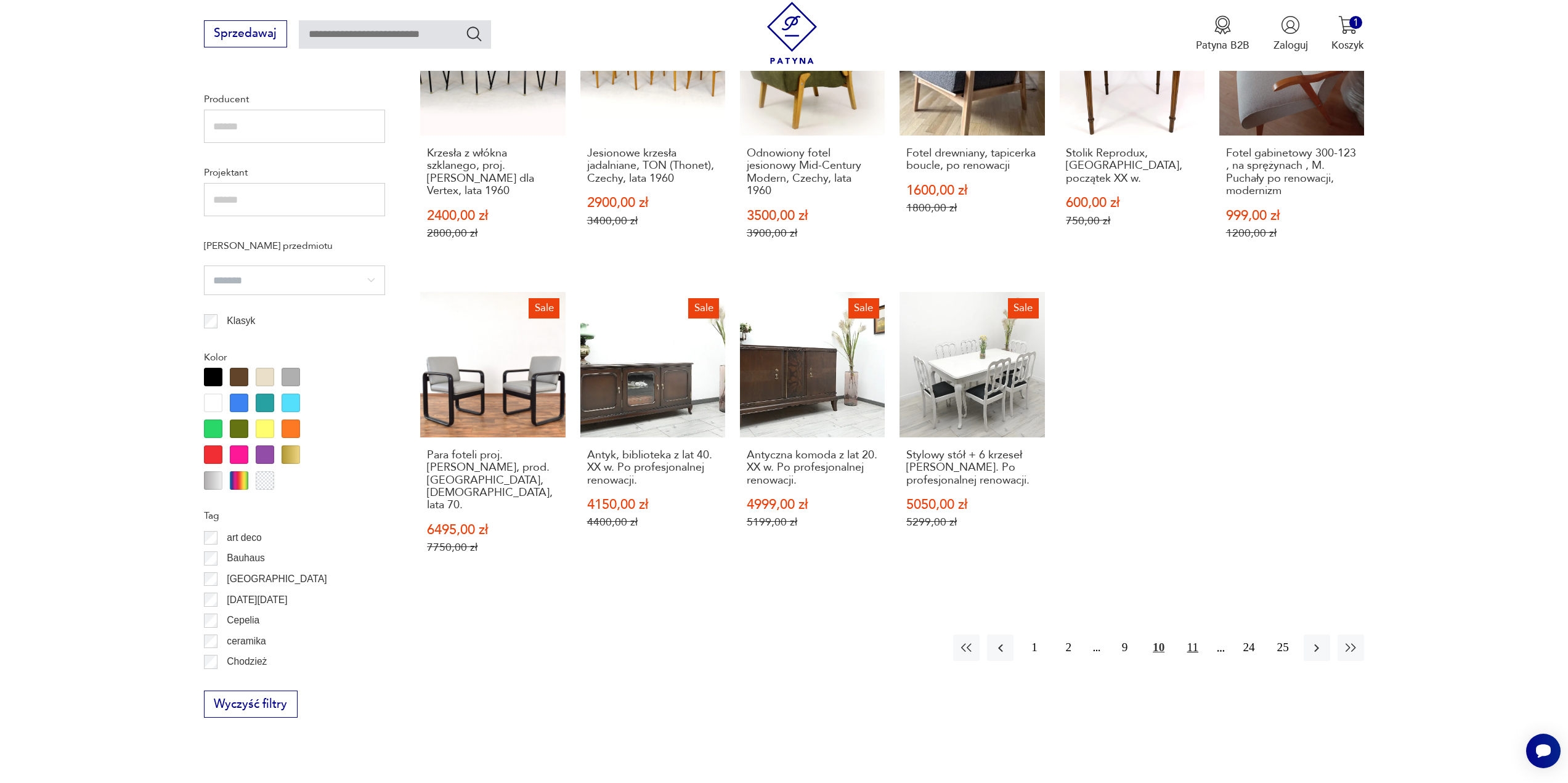
click at [1198, 634] on button "11" at bounding box center [1192, 647] width 27 height 27
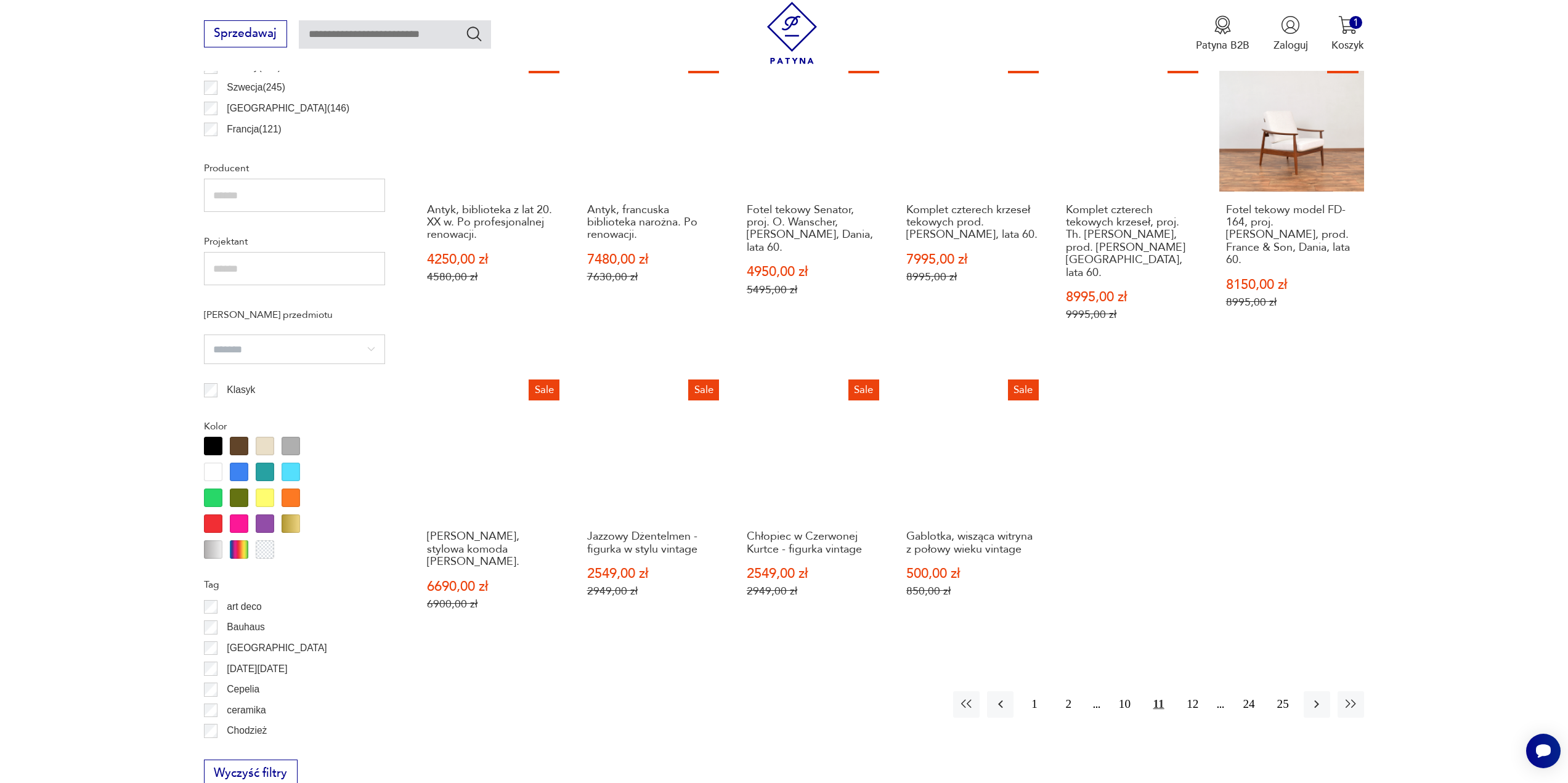
scroll to position [859, 0]
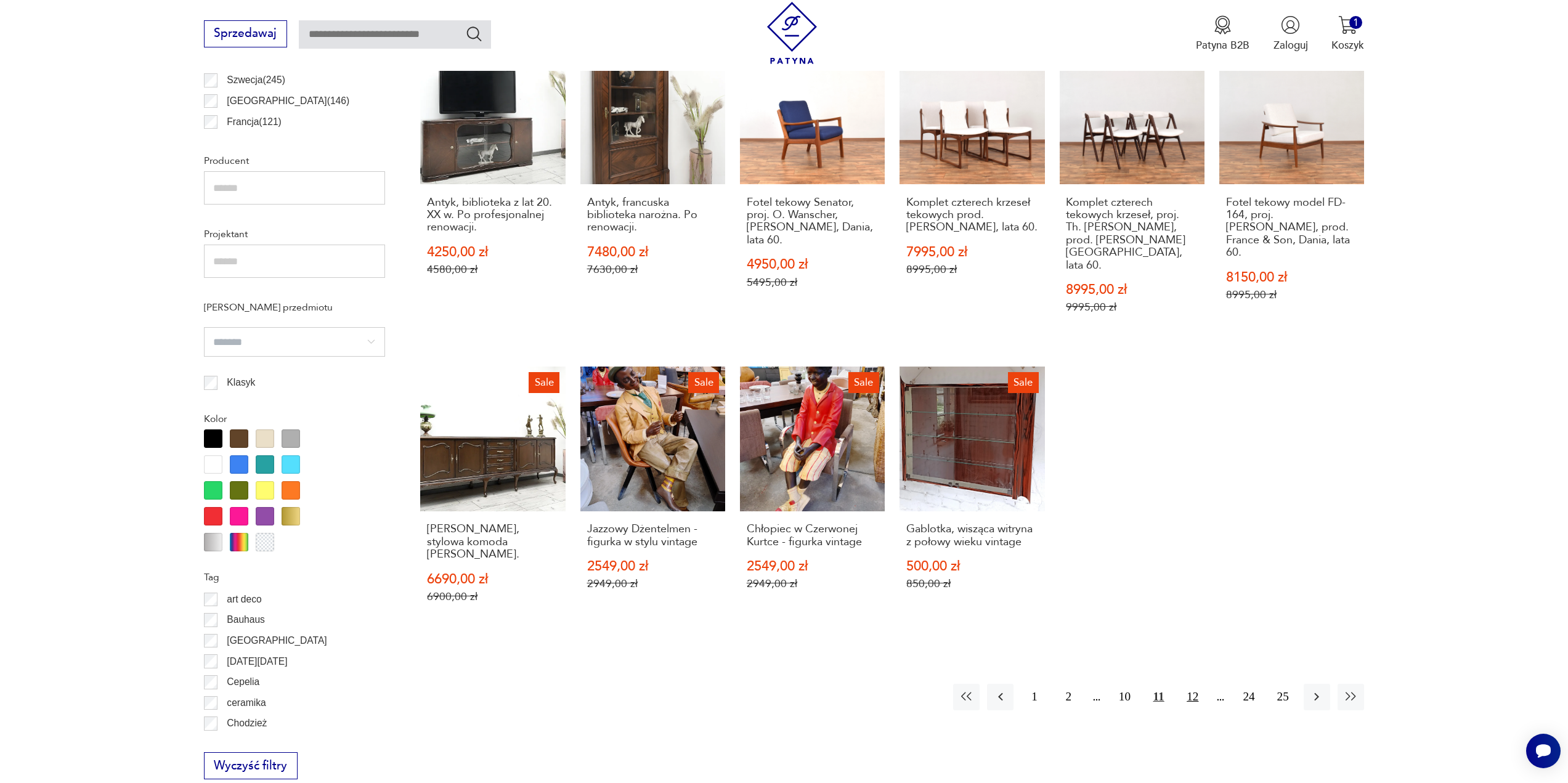
click at [1195, 684] on button "12" at bounding box center [1192, 697] width 27 height 27
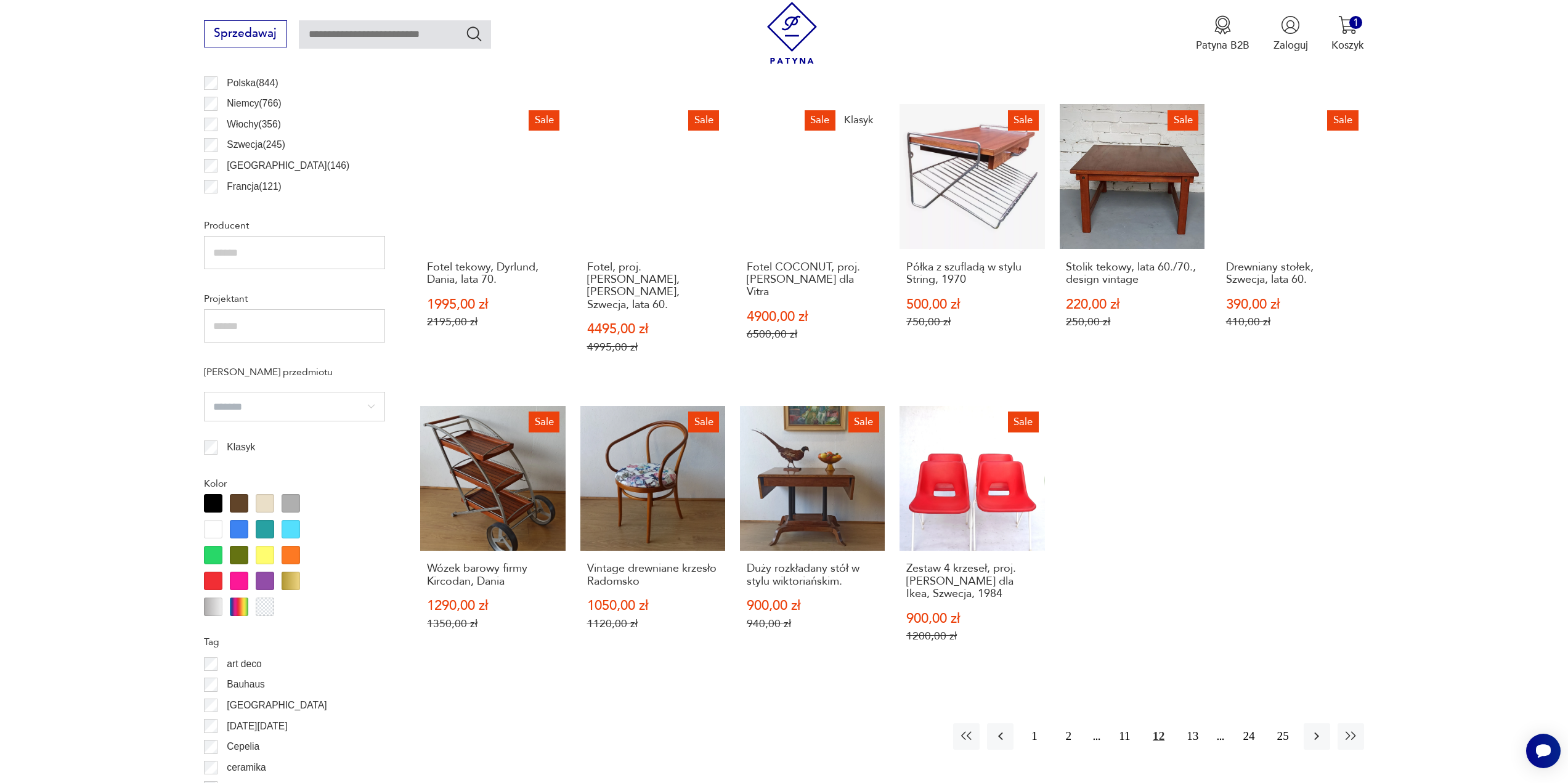
scroll to position [797, 0]
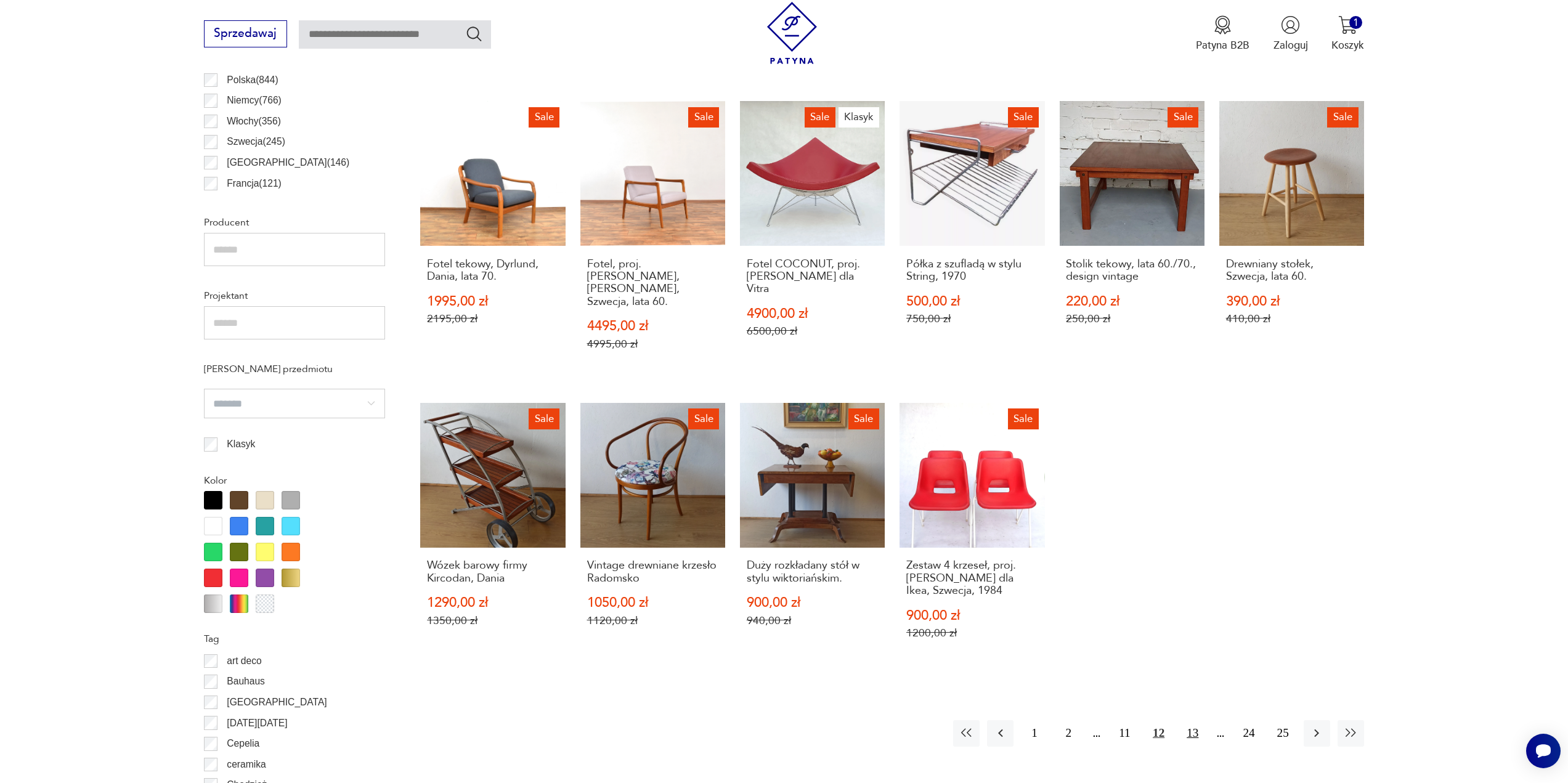
click at [1185, 720] on button "13" at bounding box center [1192, 733] width 27 height 27
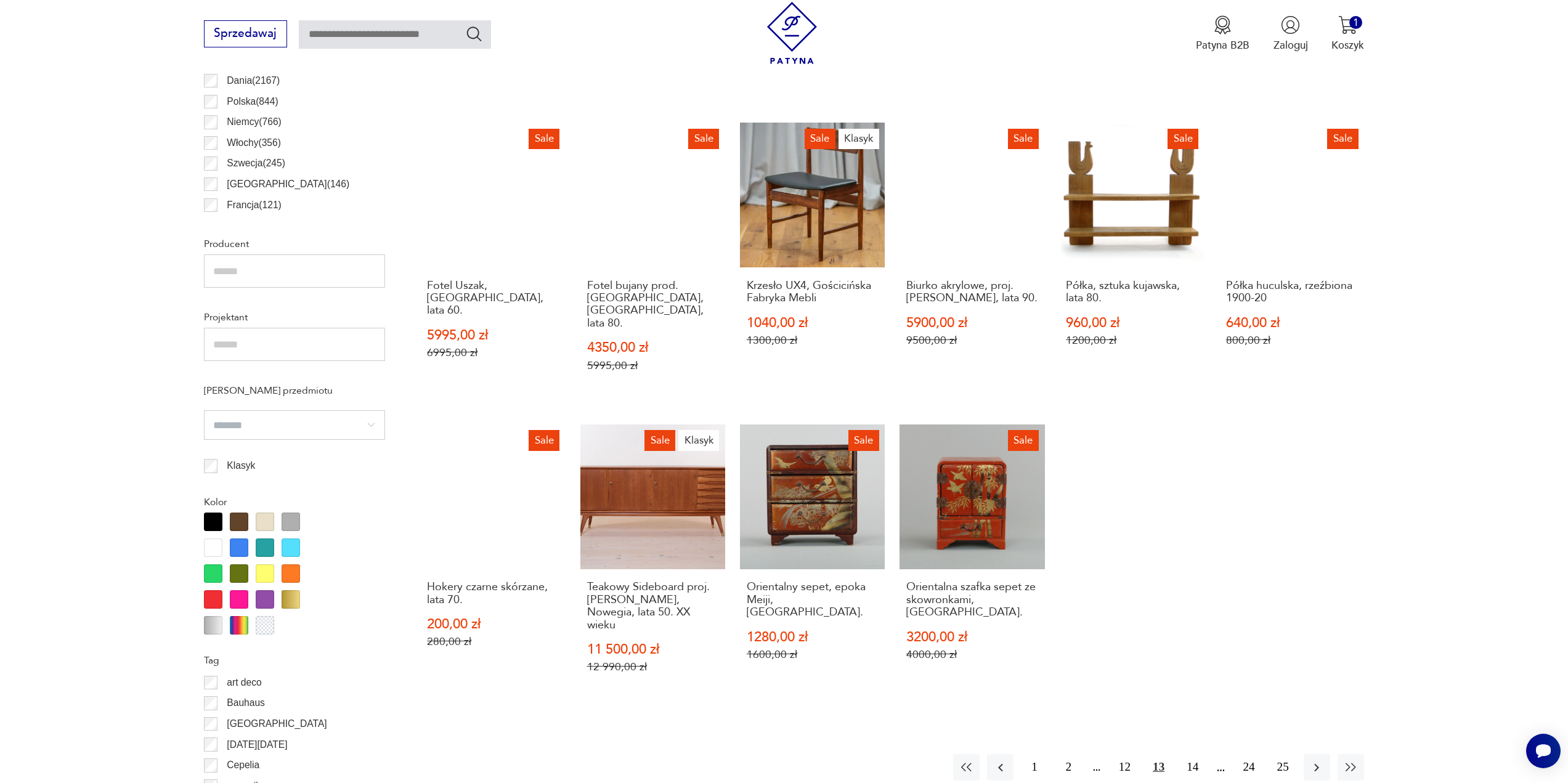
scroll to position [797, 0]
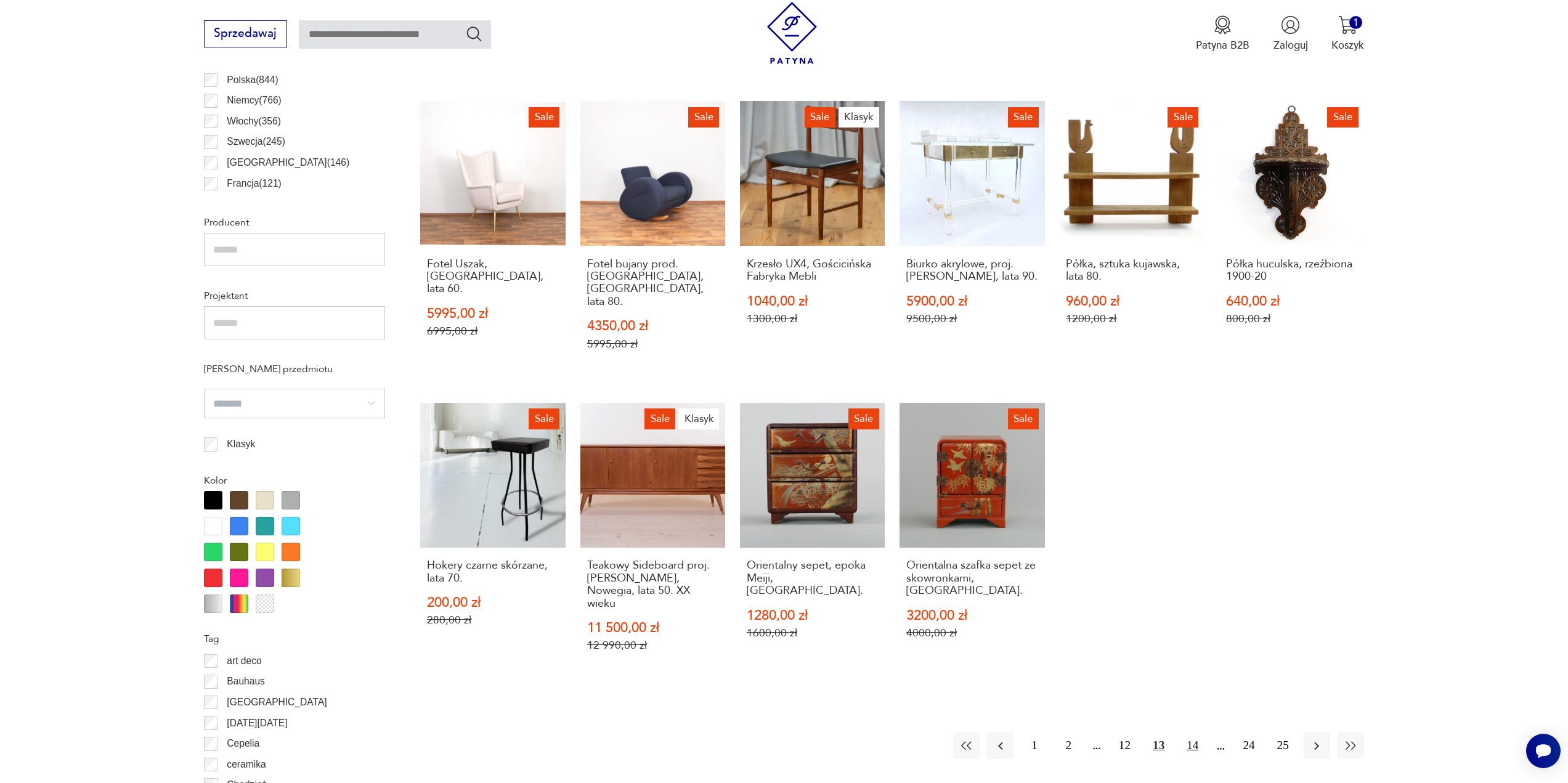
click at [1181, 733] on button "14" at bounding box center [1192, 746] width 27 height 27
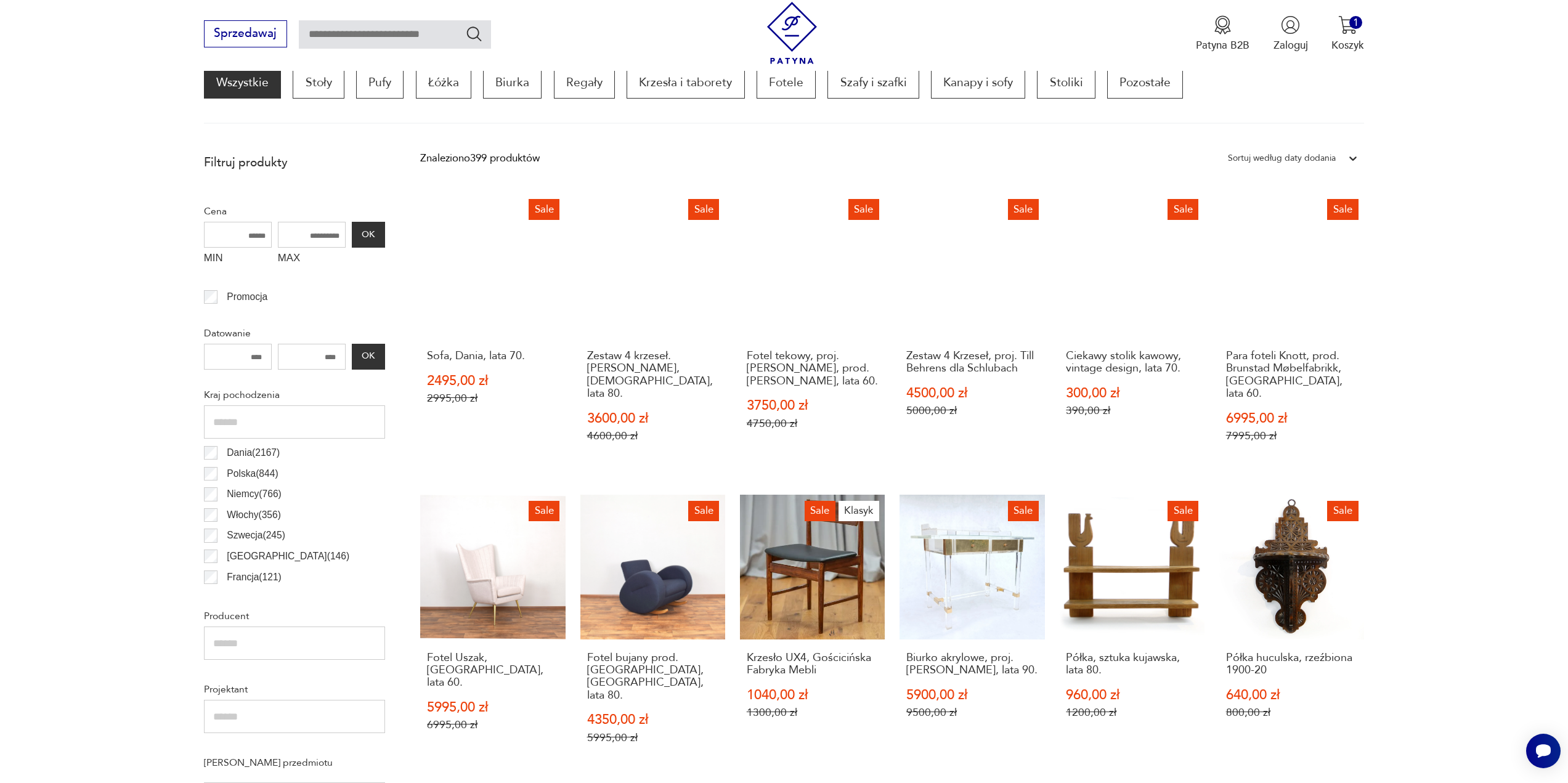
scroll to position [366, 0]
